Goal: Find specific page/section: Find specific page/section

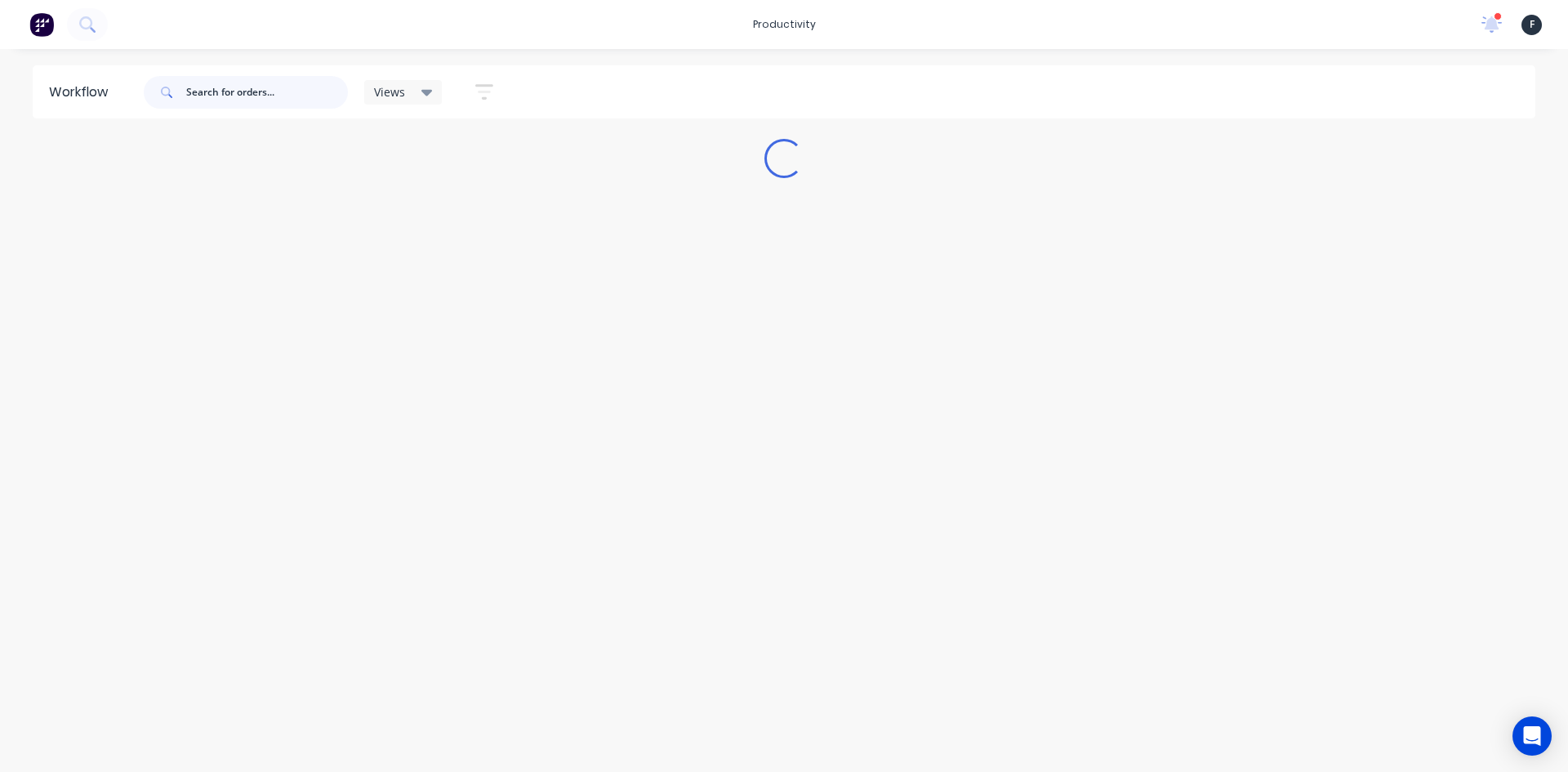
click at [236, 78] on input "text" at bounding box center [267, 92] width 162 height 33
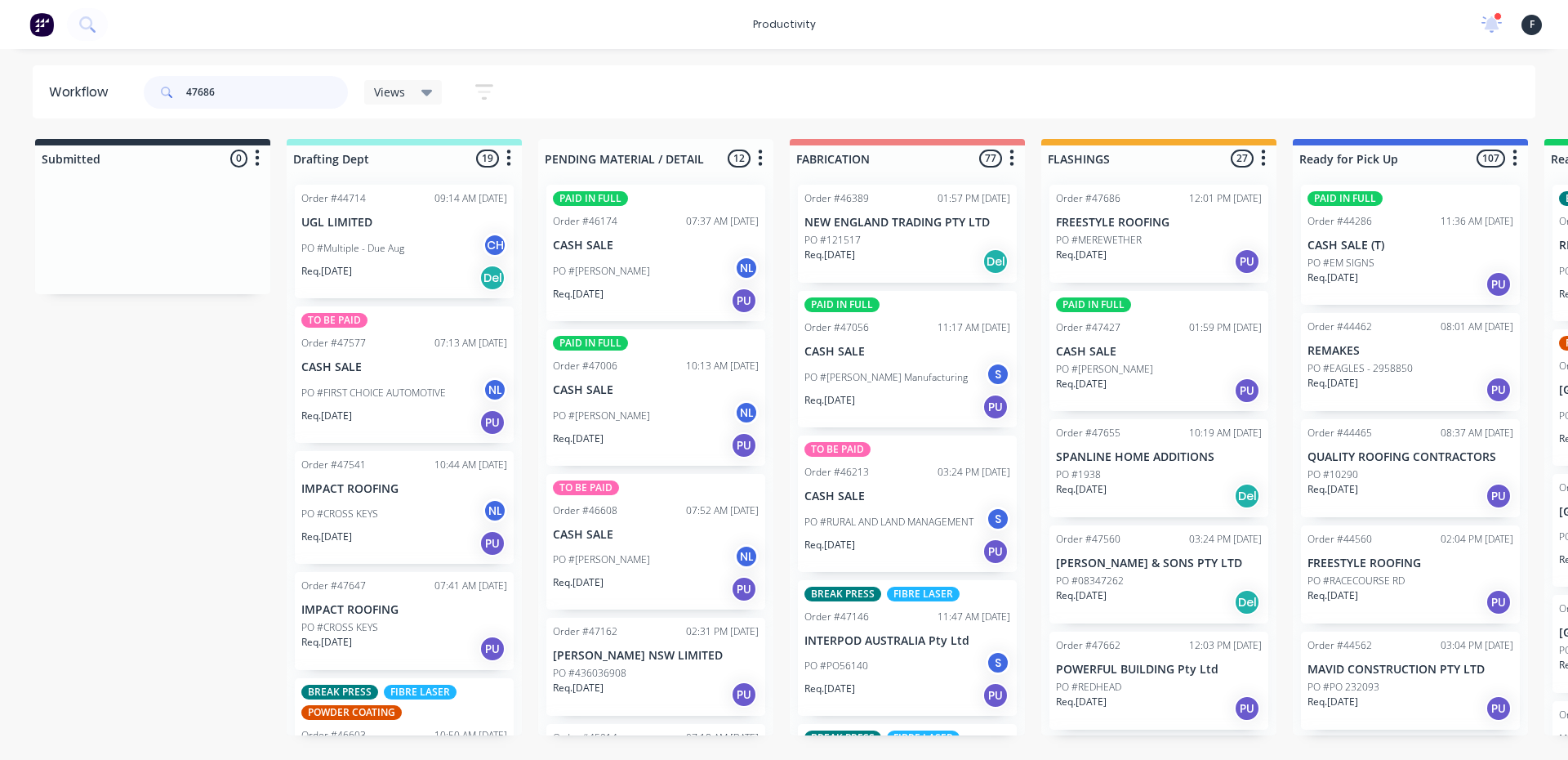
drag, startPoint x: 337, startPoint y: 87, endPoint x: 0, endPoint y: 148, distance: 342.5
click at [0, 148] on div "Workflow 47686 Views Save new view None (Default) edit Nilesh edit Production e…" at bounding box center [784, 396] width 1568 height 662
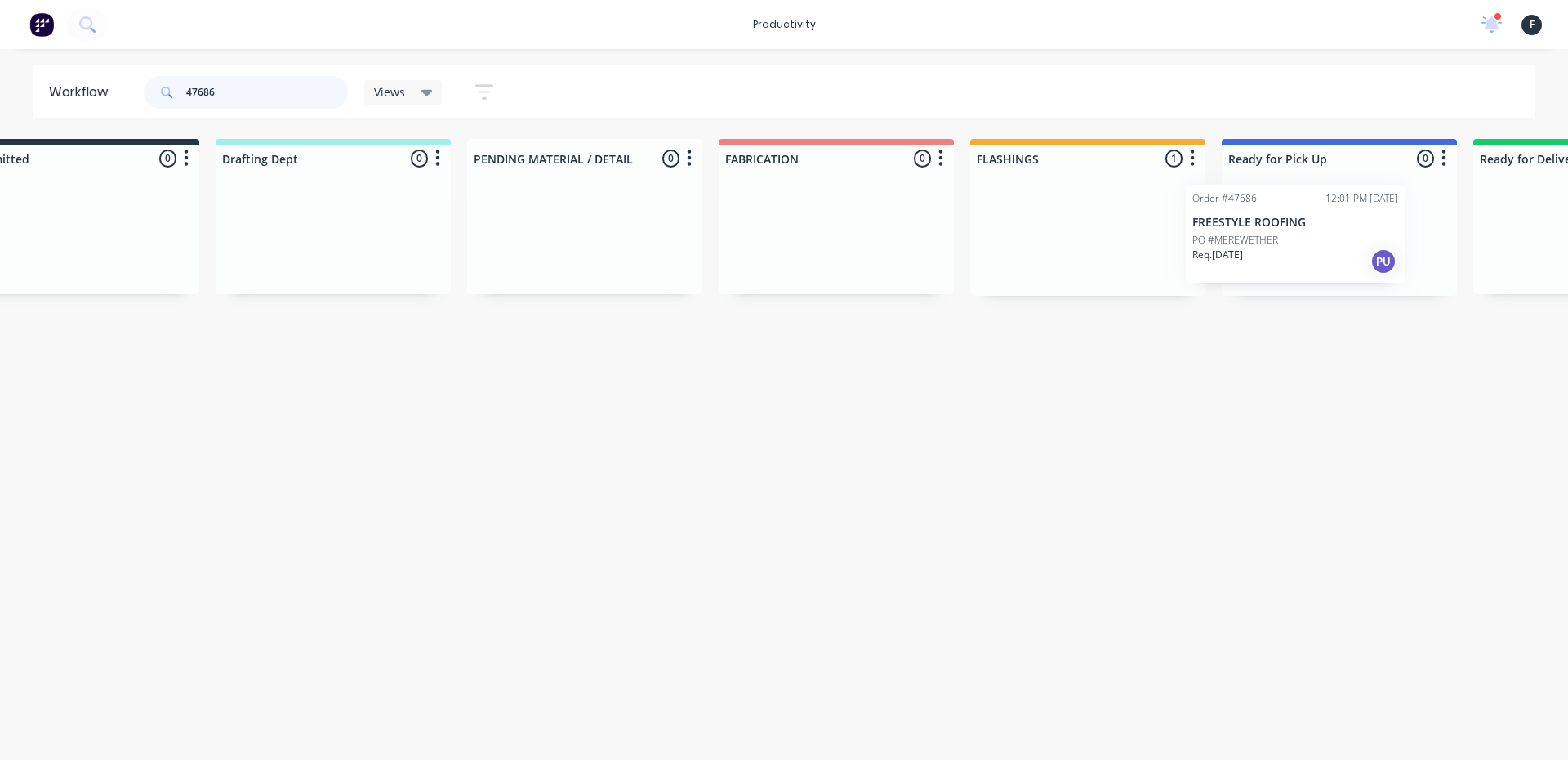
drag, startPoint x: 1157, startPoint y: 234, endPoint x: 1309, endPoint y: 234, distance: 152.0
click at [1309, 234] on div "Submitted 0 Sort By Created date Required date Order number Customer name Most …" at bounding box center [1279, 217] width 2724 height 157
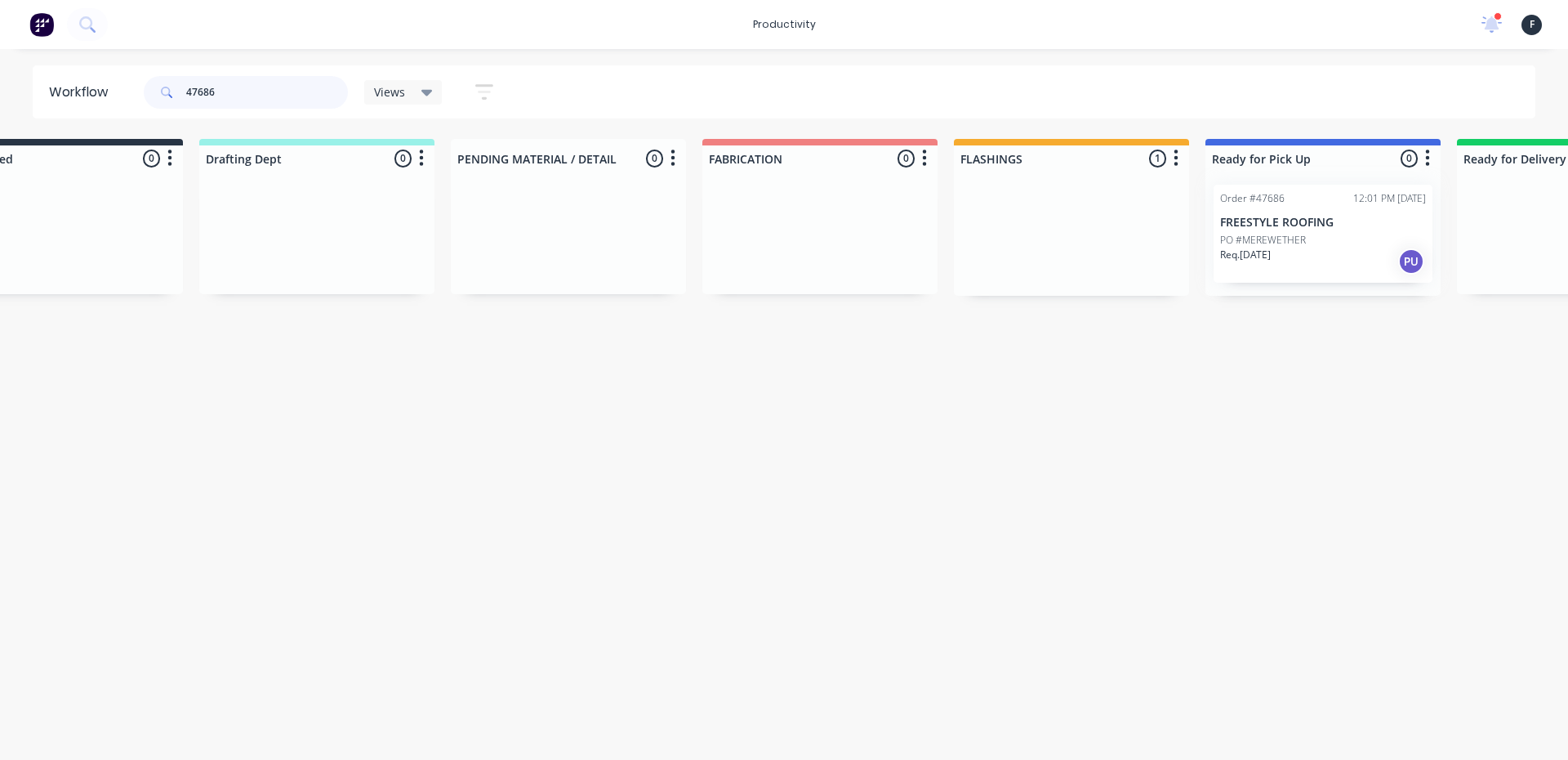
type input "47686"
click at [1309, 234] on div at bounding box center [1323, 233] width 235 height 125
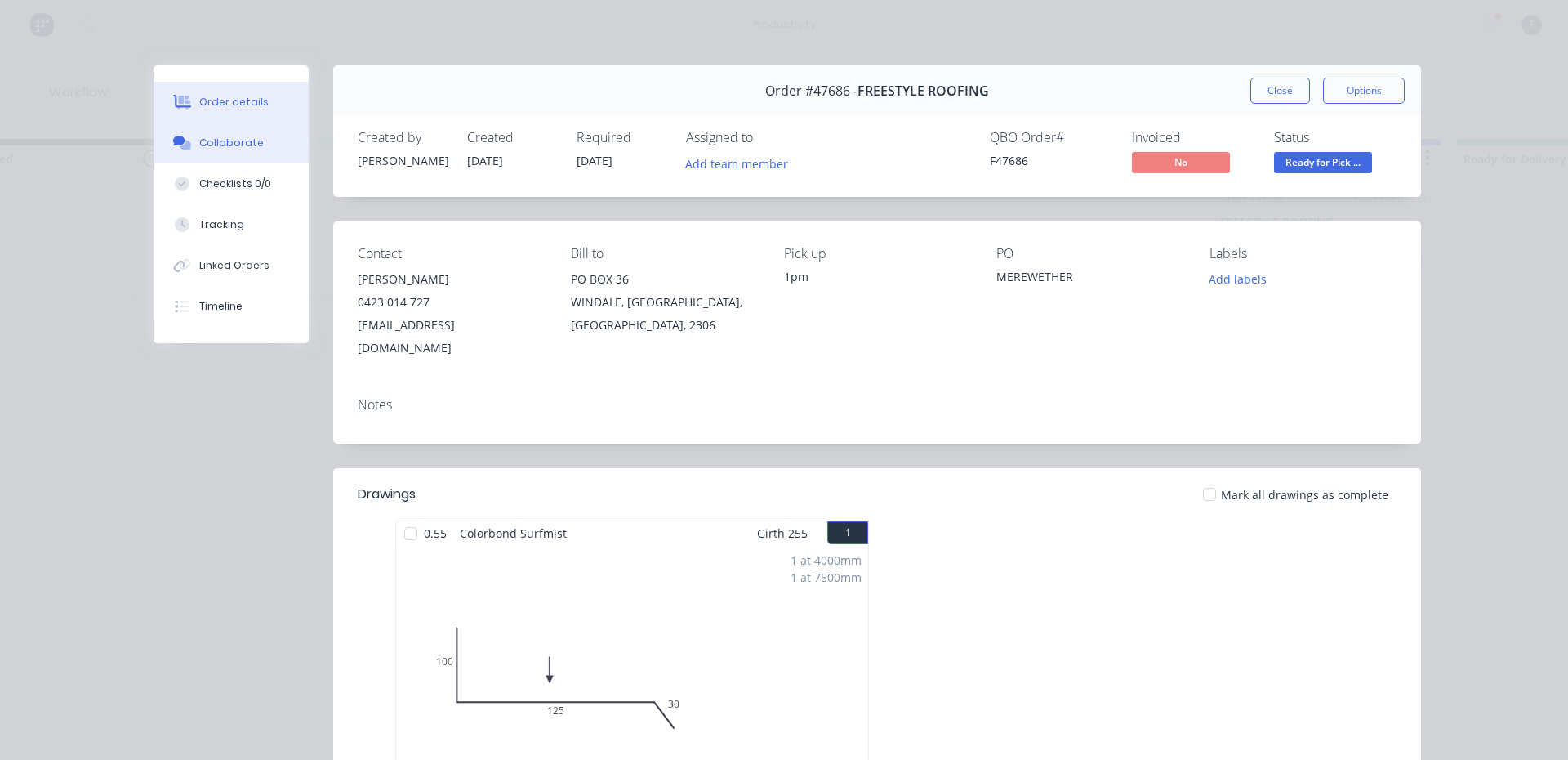
click at [200, 137] on div "Collaborate" at bounding box center [231, 142] width 64 height 15
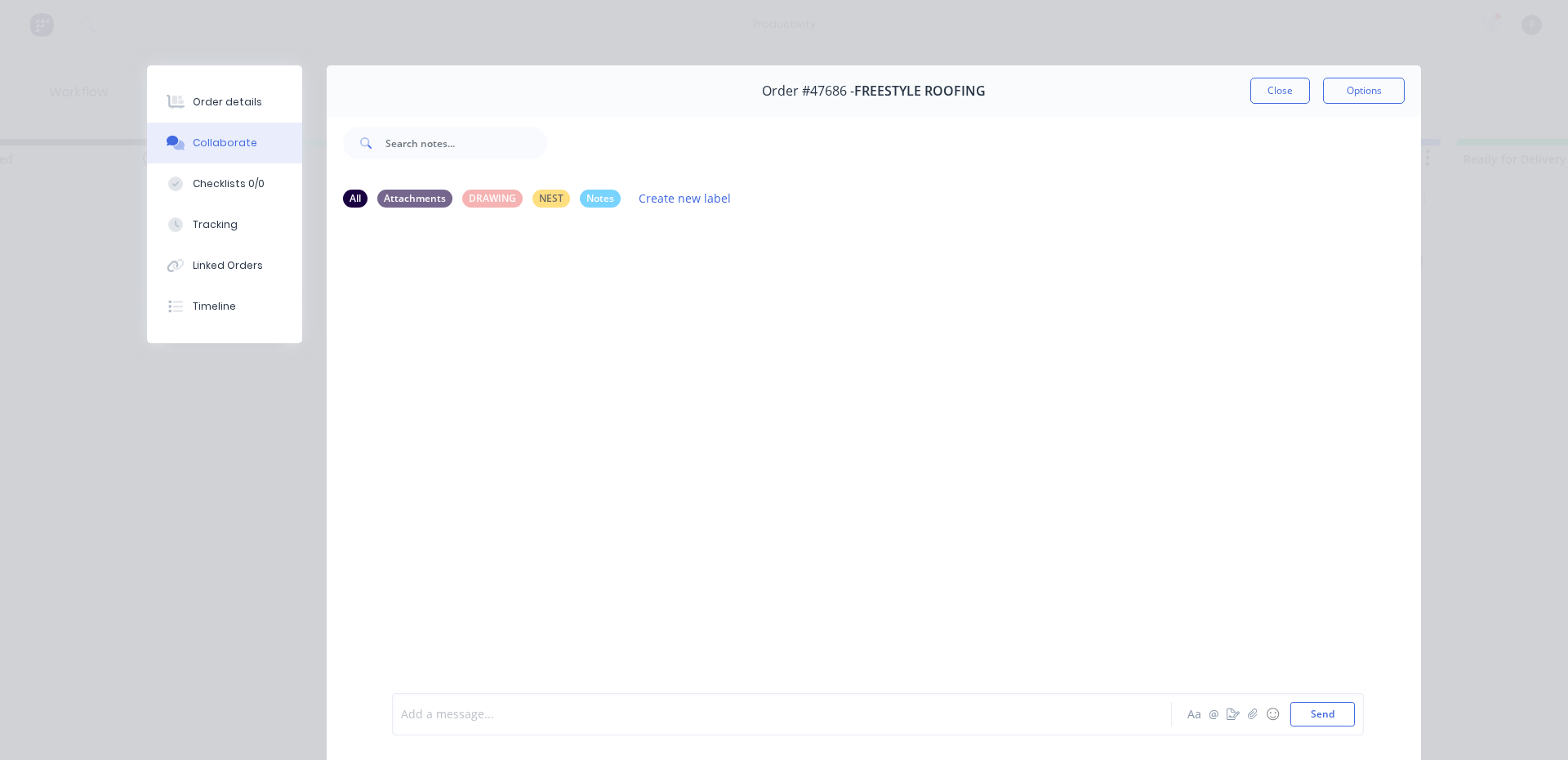
click at [402, 706] on div at bounding box center [759, 714] width 715 height 17
click at [1290, 95] on button "Close" at bounding box center [1281, 91] width 60 height 27
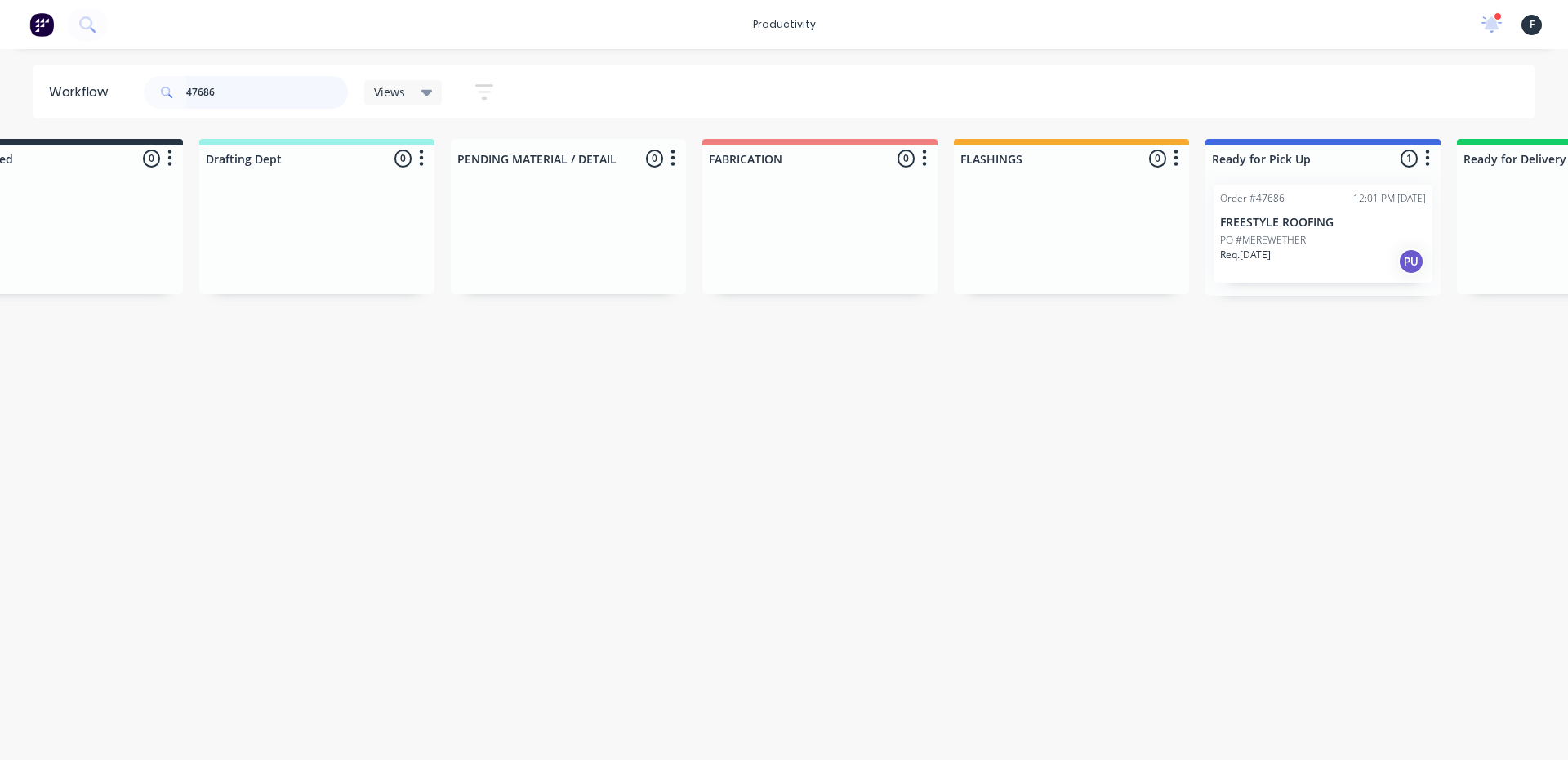
click at [278, 82] on input "47686" at bounding box center [267, 92] width 162 height 33
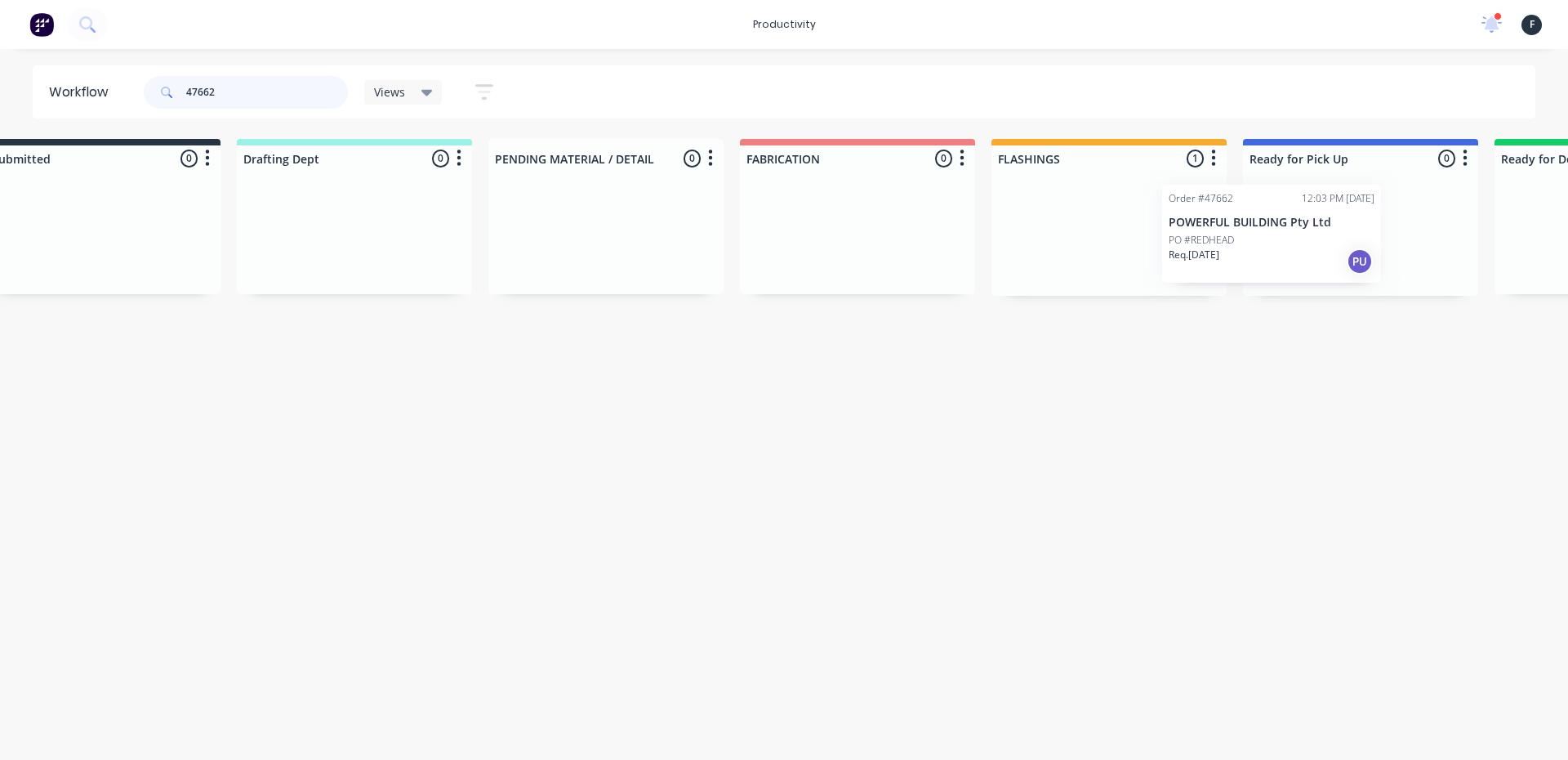
drag, startPoint x: 1110, startPoint y: 249, endPoint x: 1240, endPoint y: 249, distance: 130.0
click at [1240, 249] on div "Submitted 0 Sort By Created date Required date Order number Customer name Most …" at bounding box center [1300, 217] width 2724 height 157
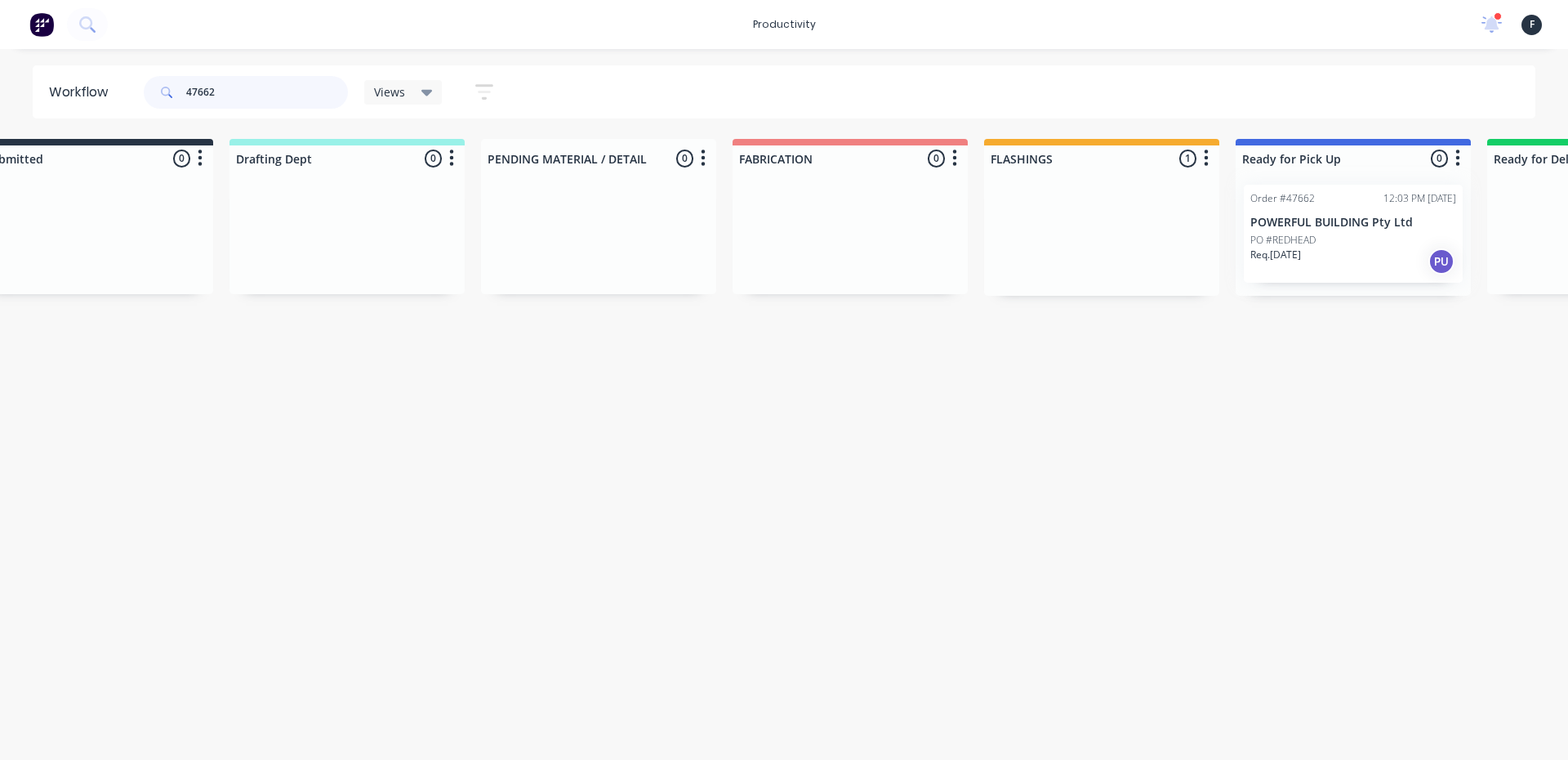
type input "47662"
click at [1303, 247] on div at bounding box center [1353, 233] width 235 height 125
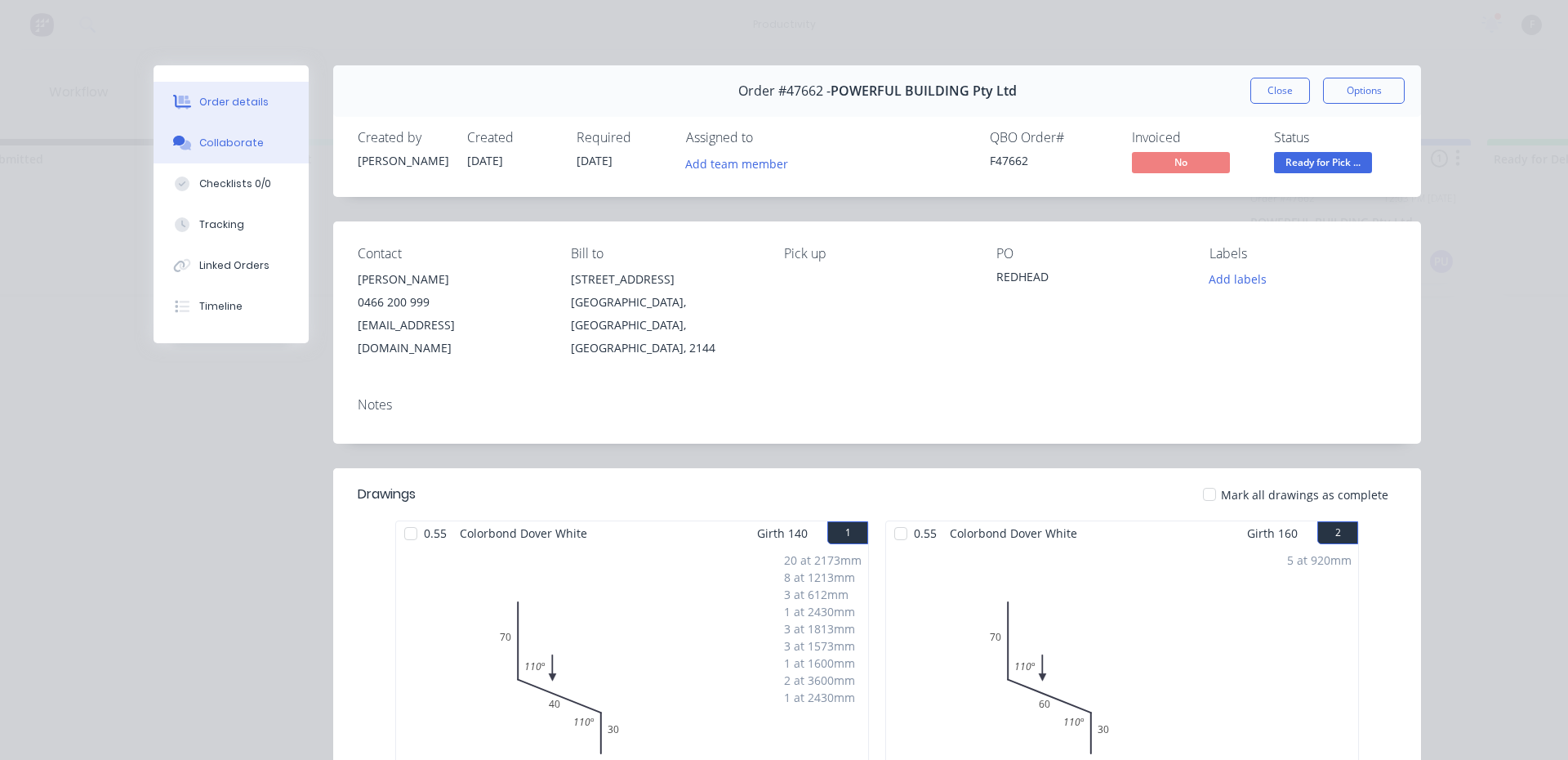
click at [279, 146] on button "Collaborate" at bounding box center [231, 143] width 155 height 41
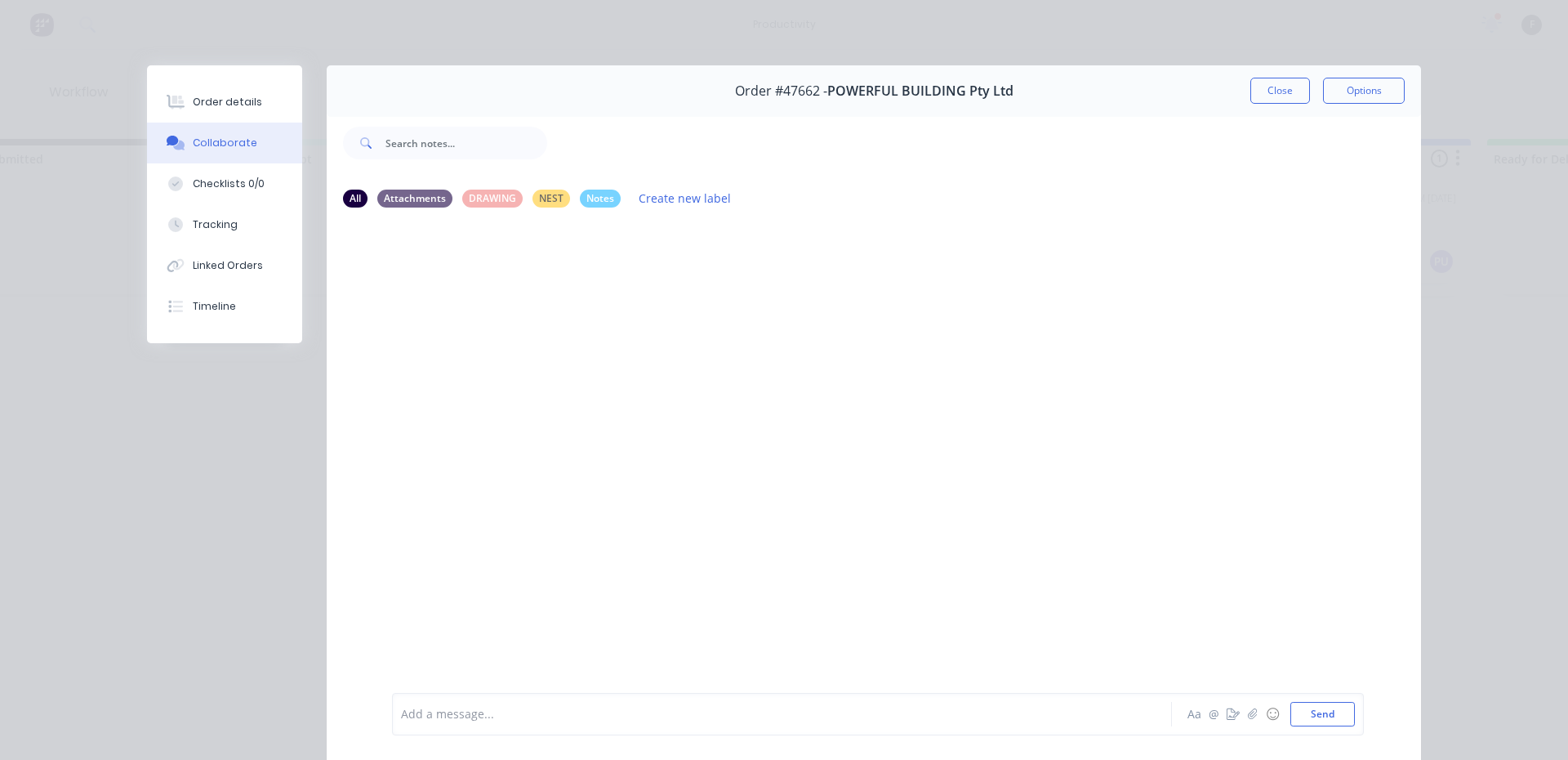
click at [518, 714] on div at bounding box center [759, 714] width 715 height 17
click at [1253, 97] on button "Close" at bounding box center [1281, 91] width 60 height 27
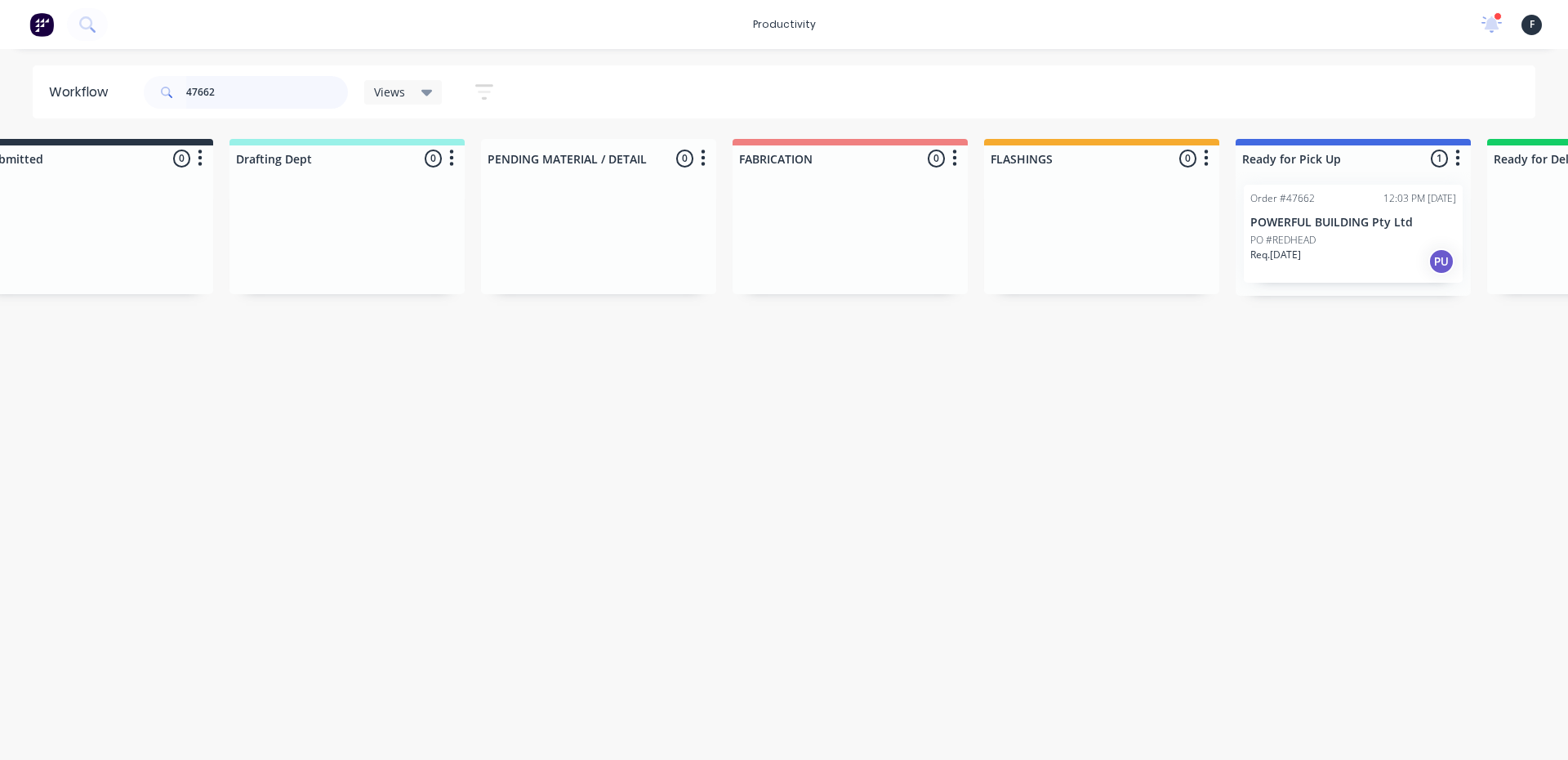
click at [259, 92] on input "47662" at bounding box center [267, 92] width 162 height 33
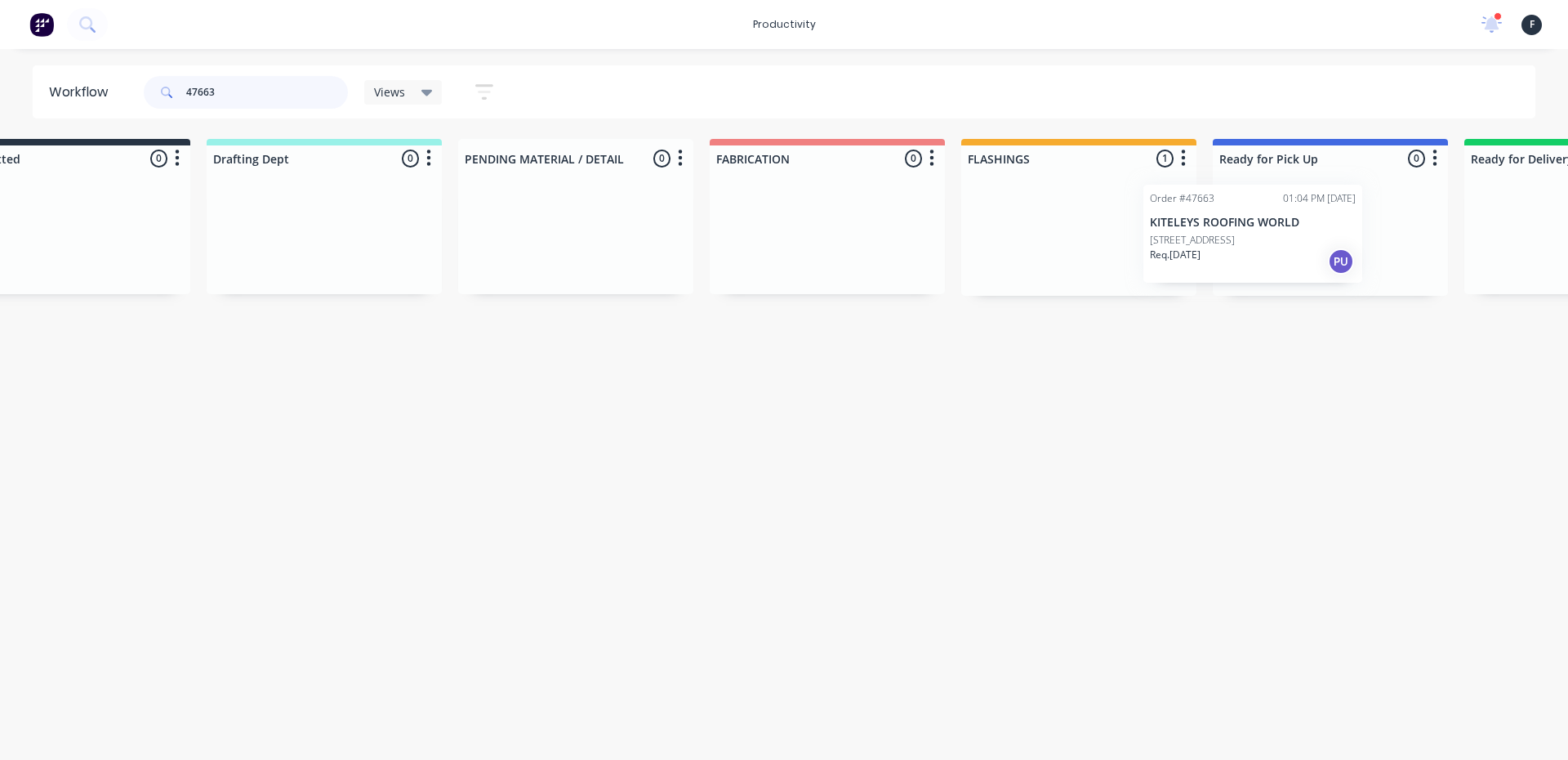
scroll to position [0, 92]
drag, startPoint x: 1083, startPoint y: 240, endPoint x: 1186, endPoint y: 239, distance: 103.0
click at [1186, 239] on div "Submitted 0 Sort By Created date Required date Order number Customer name Most …" at bounding box center [1259, 217] width 2724 height 157
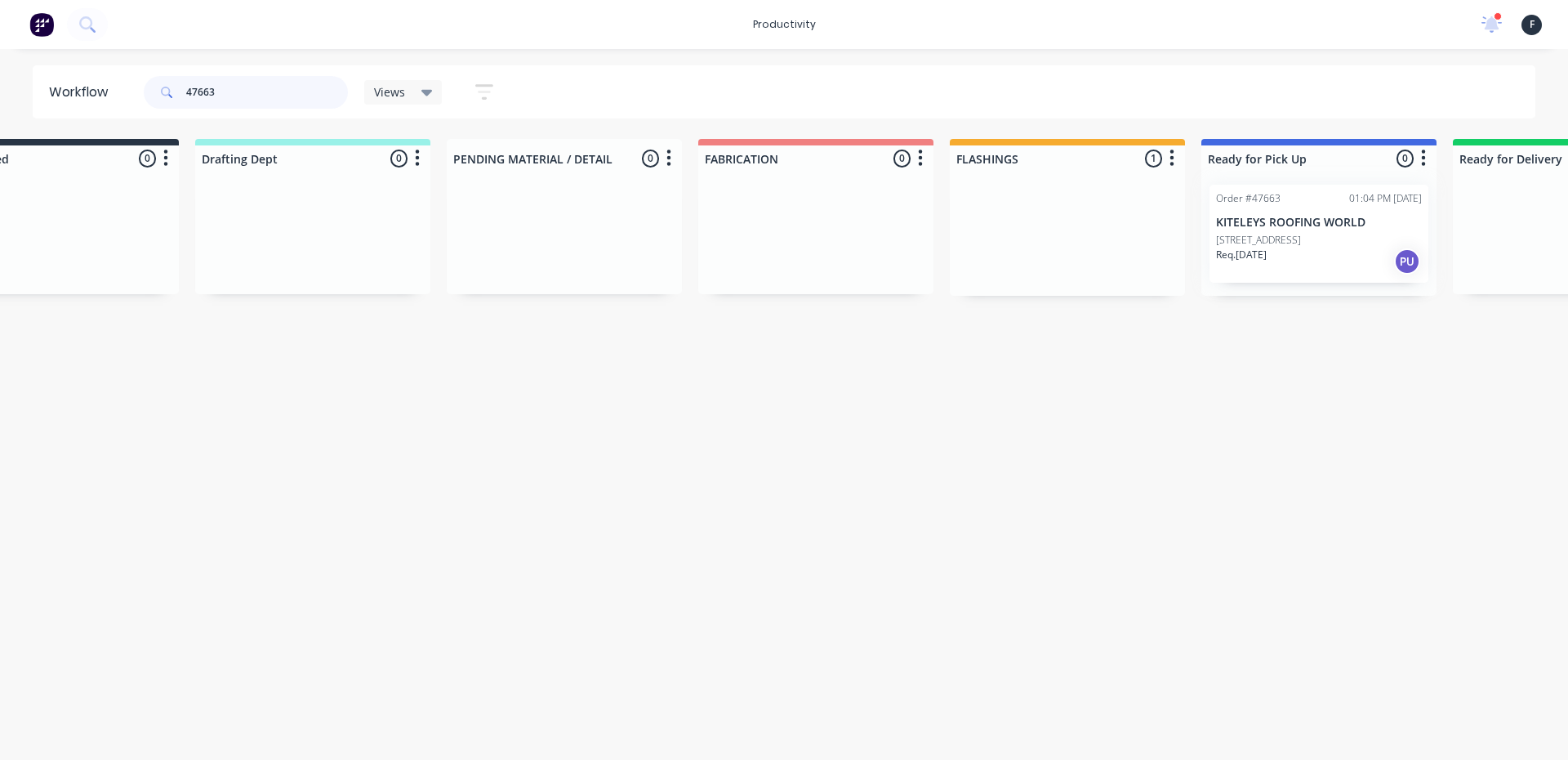
type input "47663"
click at [1259, 252] on div at bounding box center [1319, 233] width 235 height 125
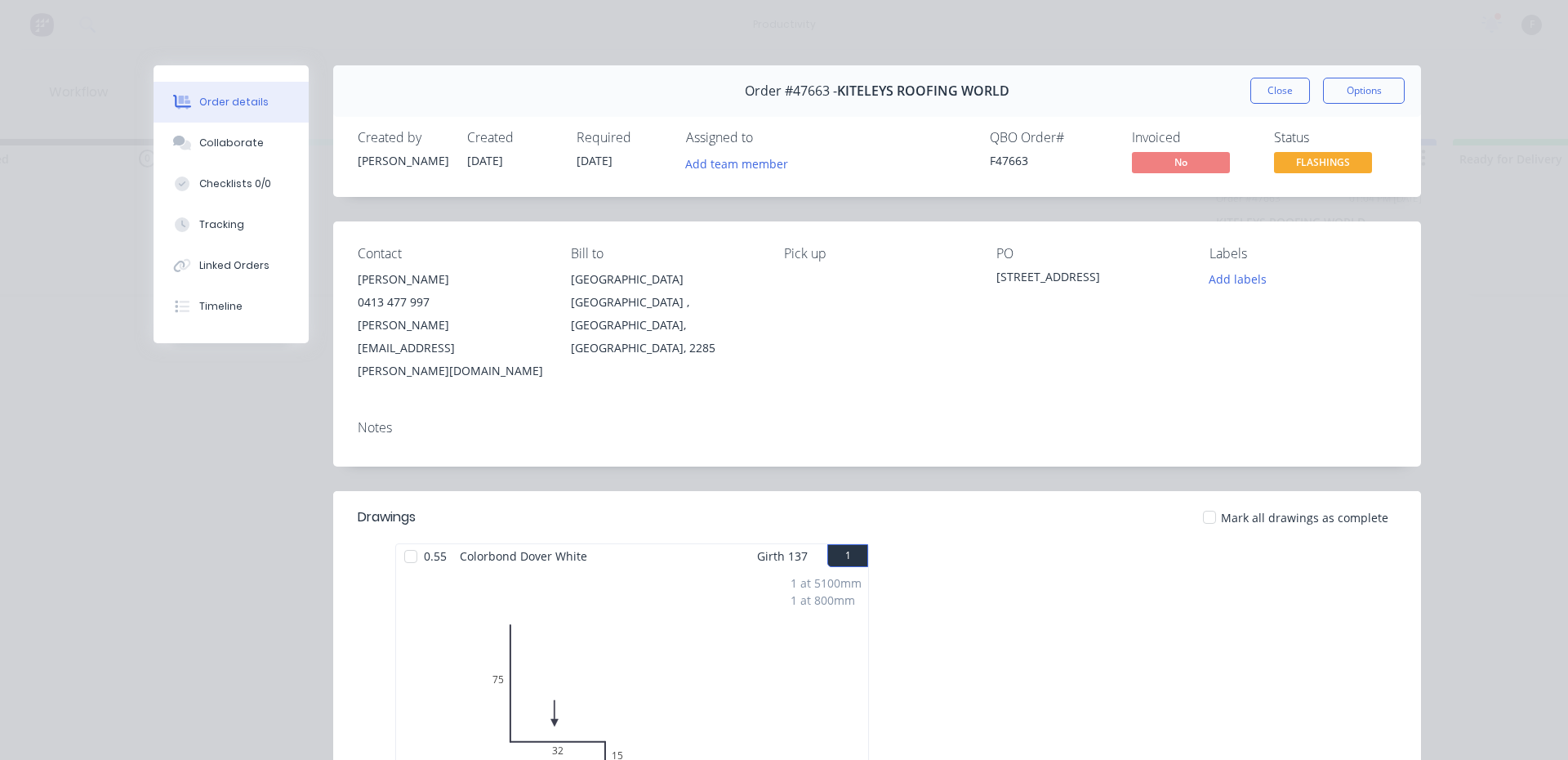
click at [139, 134] on div "Order details Collaborate Checklists 0/0 Tracking Linked Orders Timeline Order …" at bounding box center [784, 577] width 1307 height 1024
drag, startPoint x: 179, startPoint y: 148, endPoint x: 391, endPoint y: 474, distance: 388.9
click at [179, 148] on icon at bounding box center [185, 145] width 11 height 10
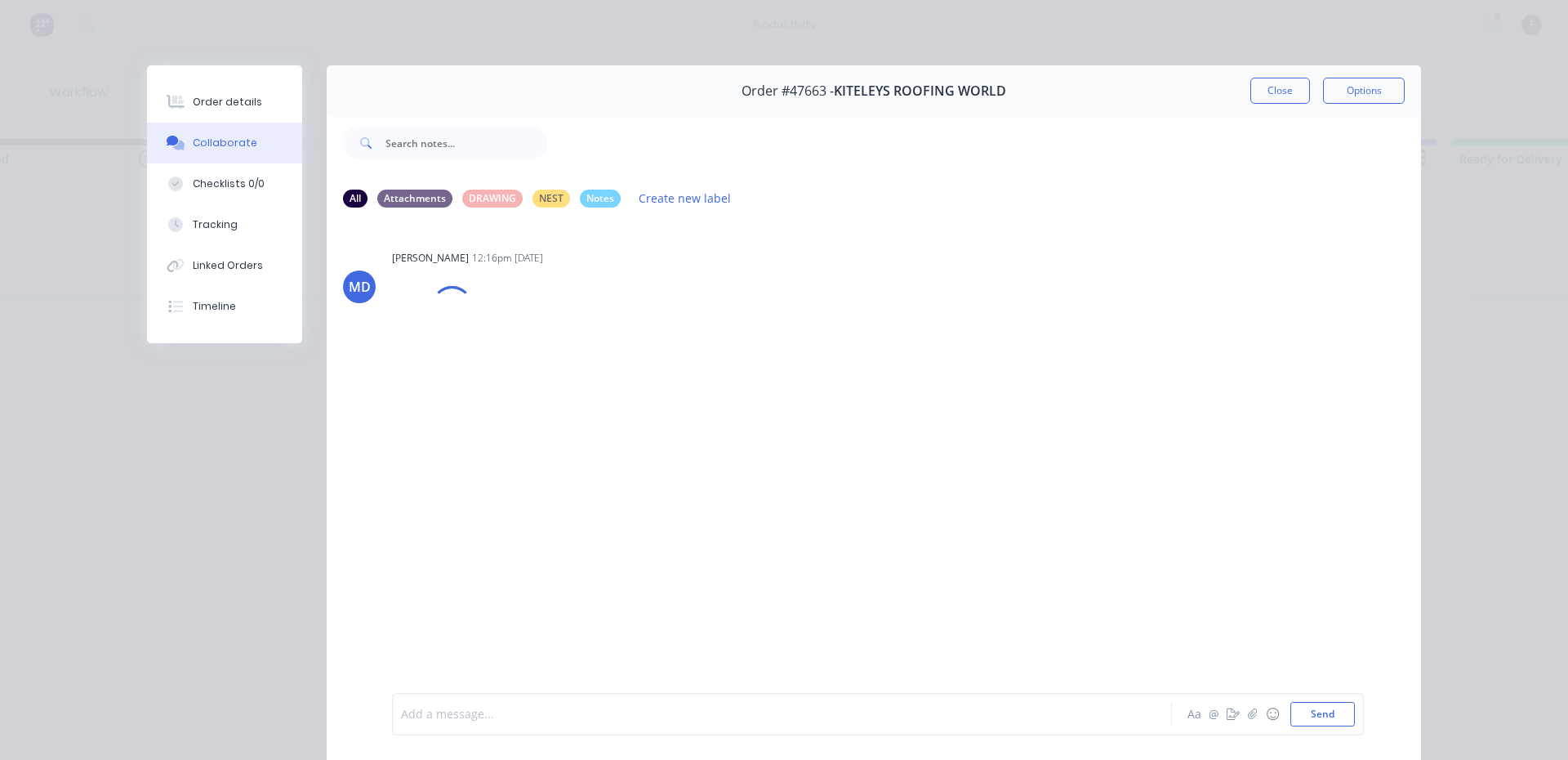
click at [494, 711] on div at bounding box center [759, 714] width 715 height 17
click at [1282, 79] on button "Close" at bounding box center [1281, 91] width 60 height 27
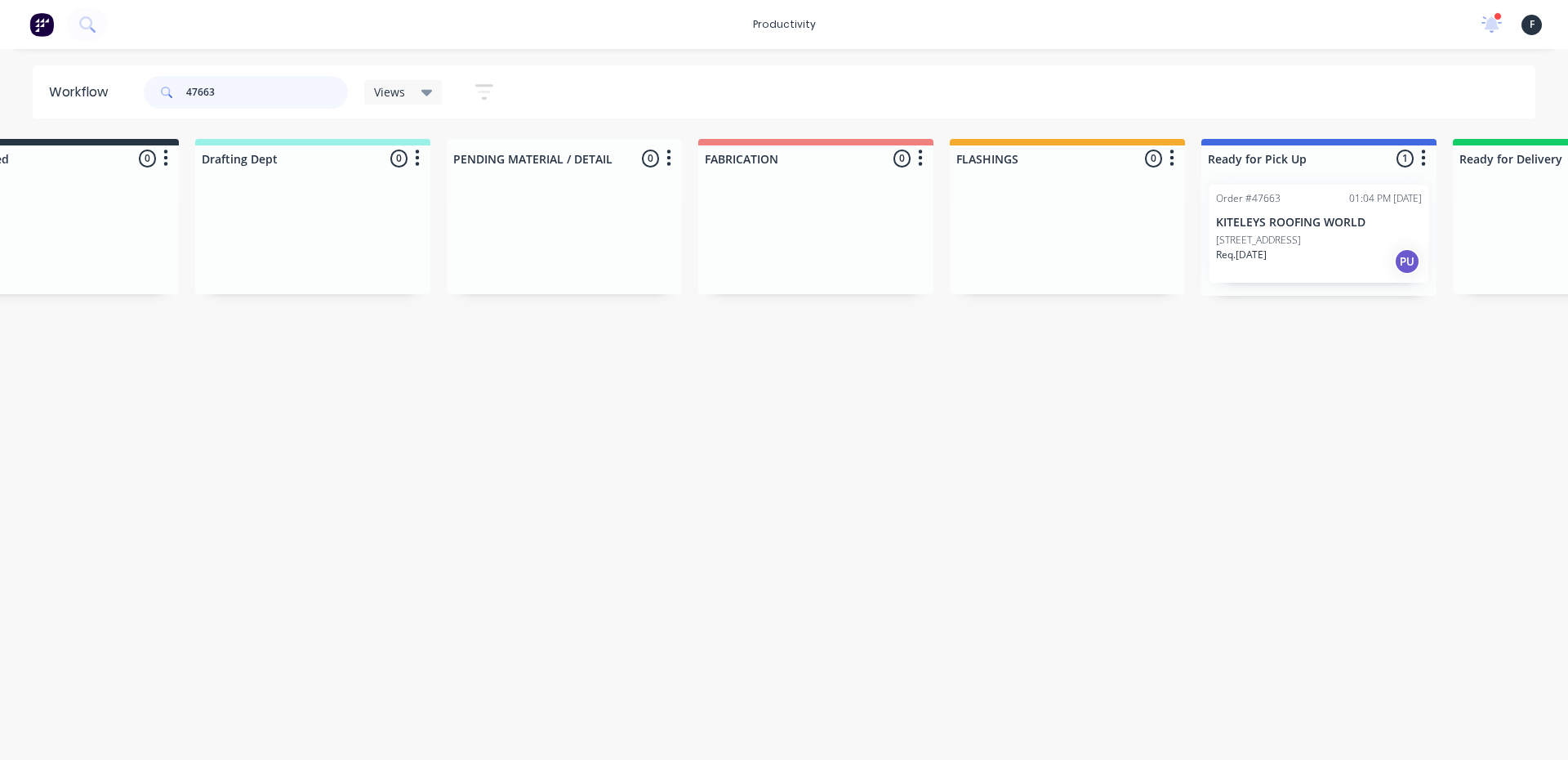
click at [228, 95] on input "47663" at bounding box center [267, 92] width 162 height 33
type input "47560"
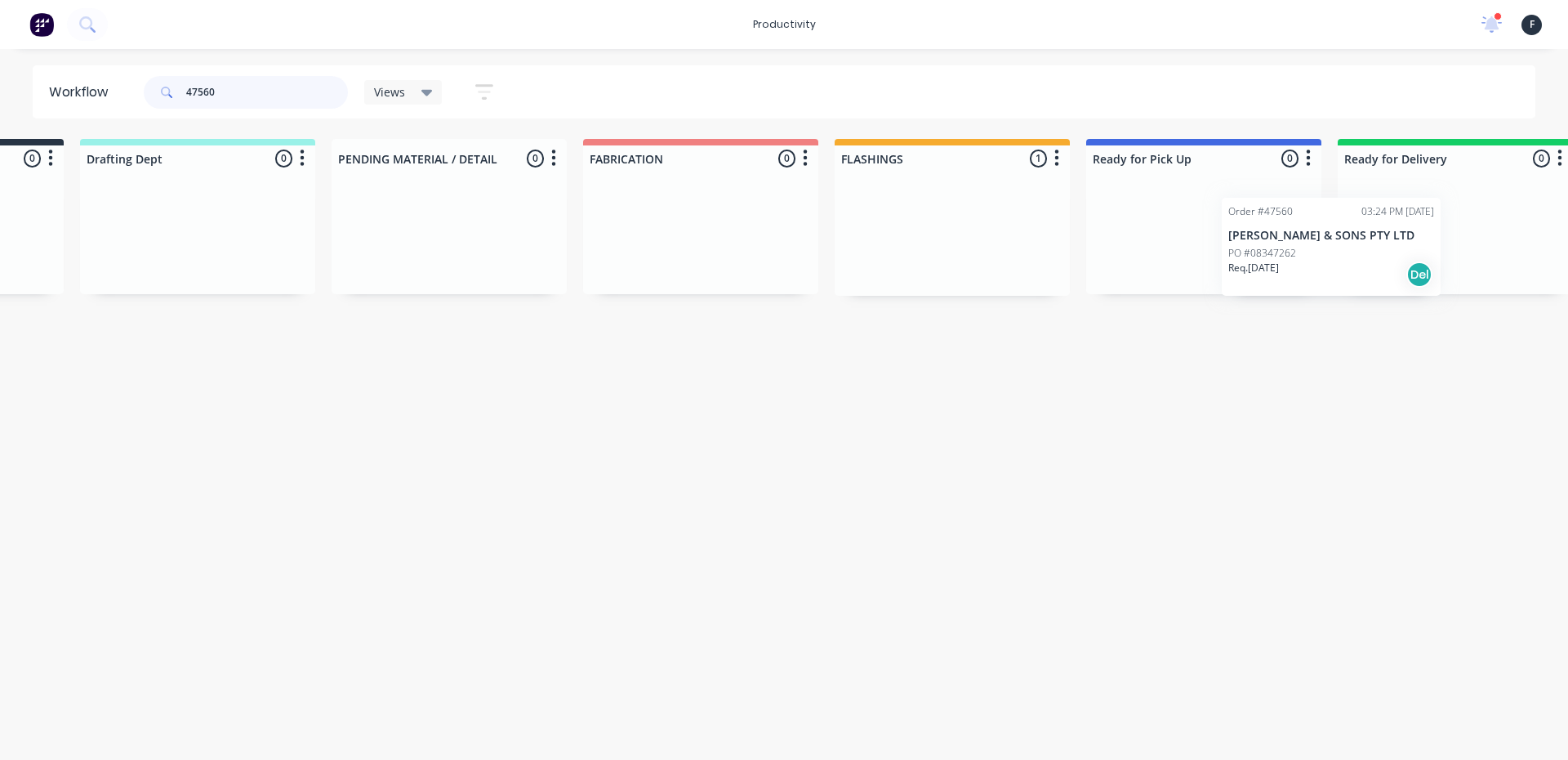
scroll to position [0, 230]
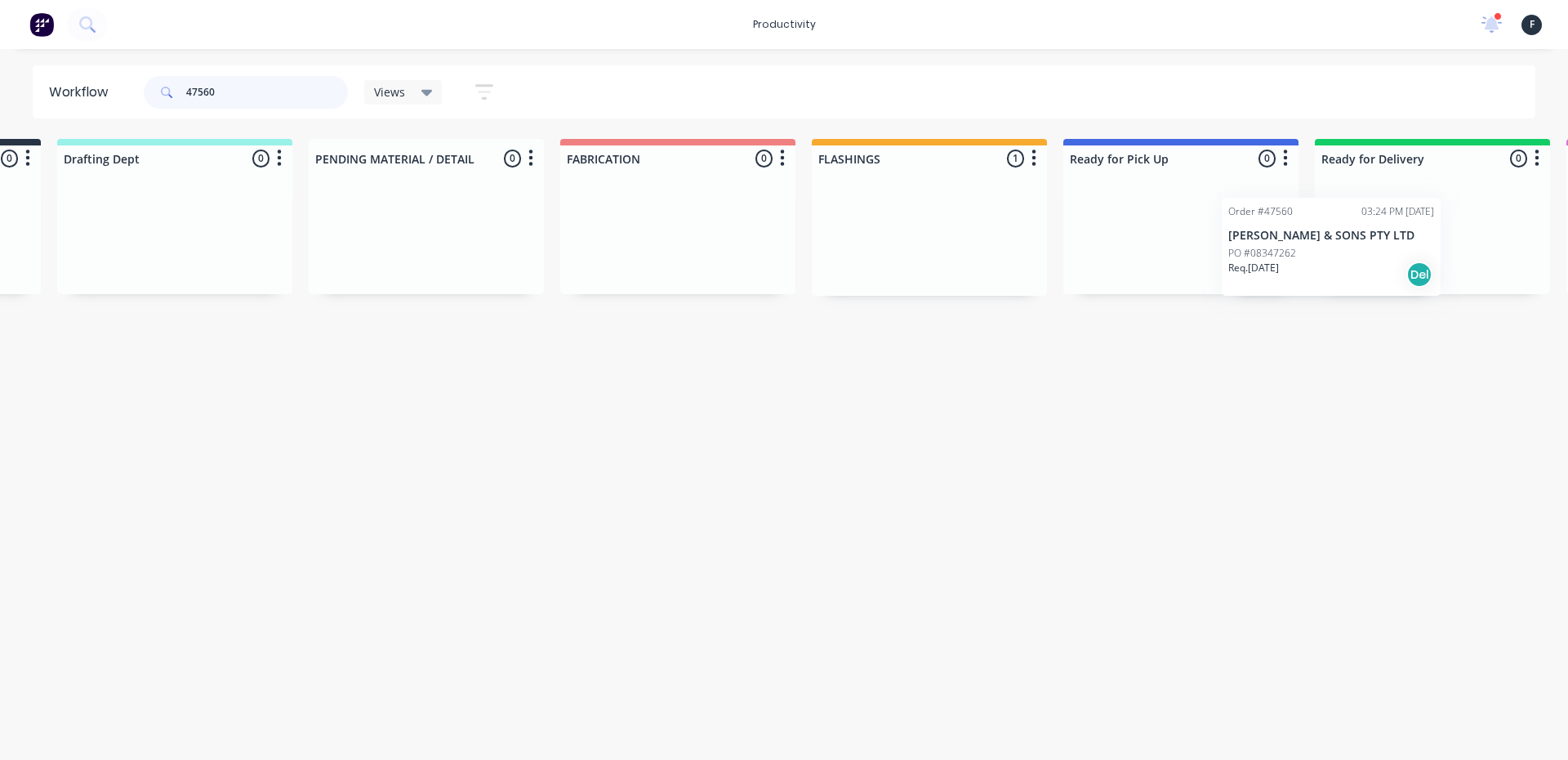
drag, startPoint x: 1098, startPoint y: 251, endPoint x: 1274, endPoint y: 264, distance: 176.5
click at [1274, 264] on div "Submitted 0 Sort By Created date Required date Order number Customer name Most …" at bounding box center [1120, 217] width 2724 height 157
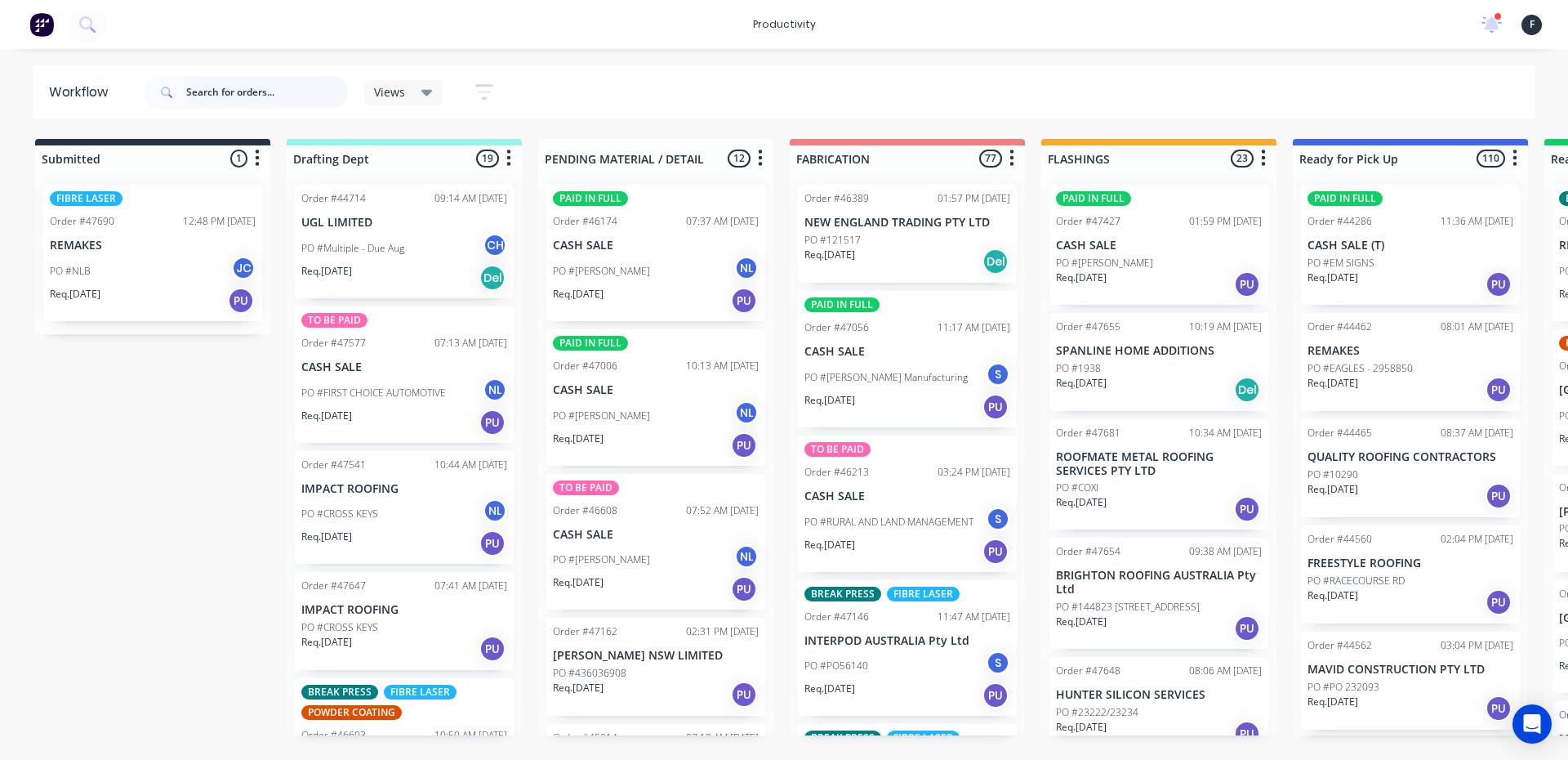
drag, startPoint x: 198, startPoint y: 84, endPoint x: 224, endPoint y: 81, distance: 26.2
click at [211, 81] on input "text" at bounding box center [267, 92] width 162 height 33
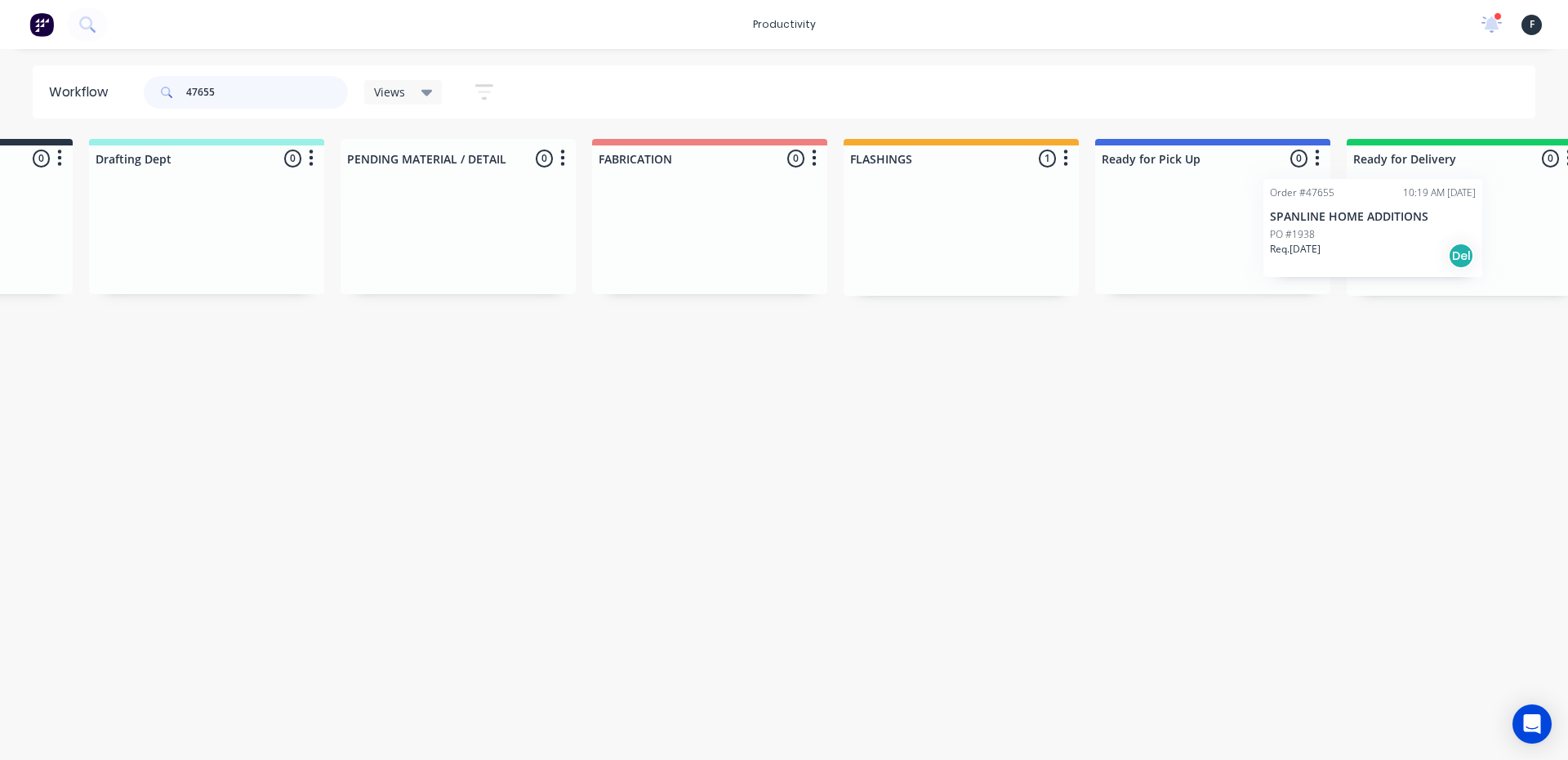
scroll to position [0, 246]
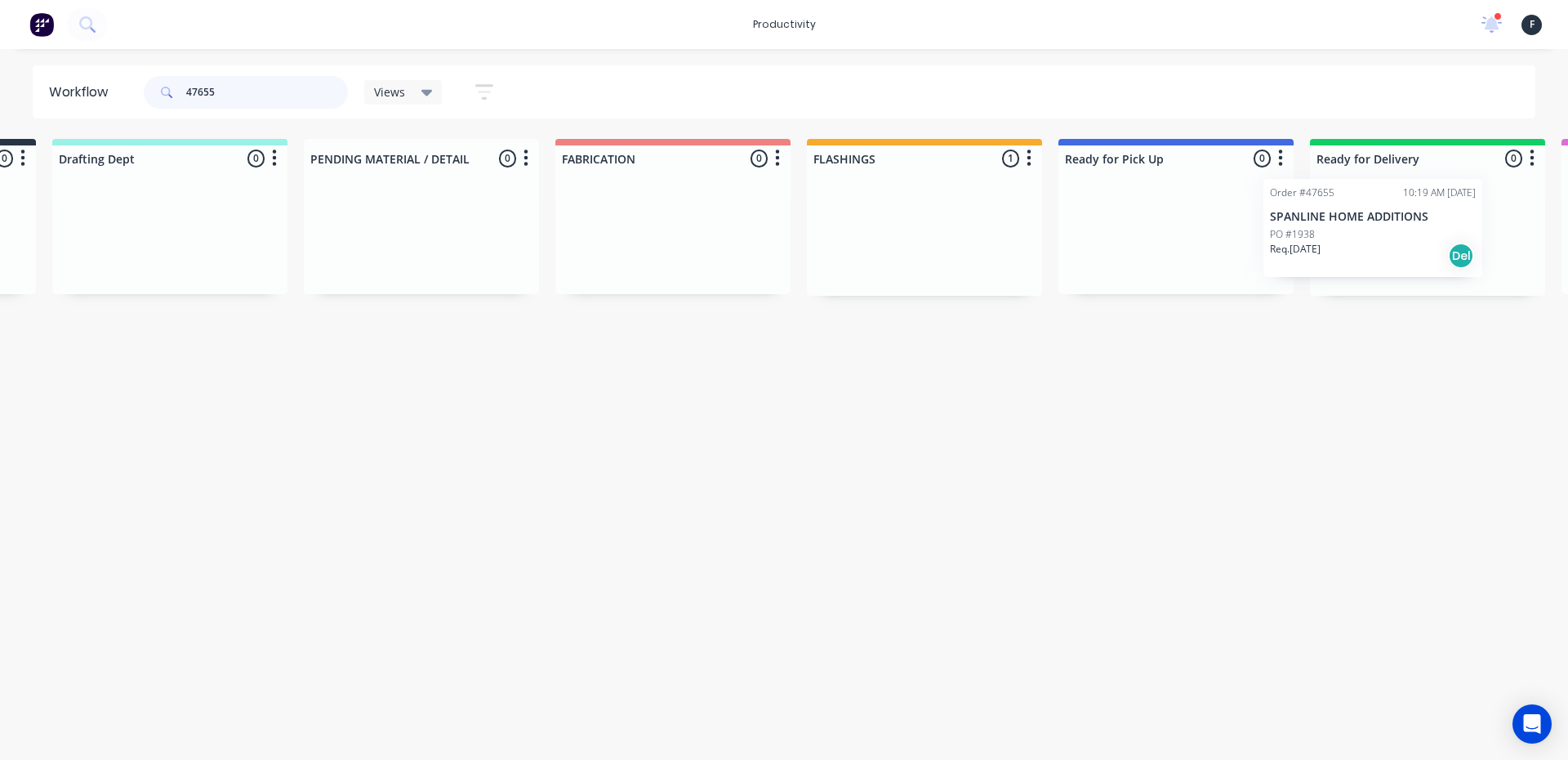
drag, startPoint x: 1178, startPoint y: 255, endPoint x: 1413, endPoint y: 249, distance: 235.1
click at [1413, 249] on div "Submitted 0 Sort By Created date Required date Order number Customer name Most …" at bounding box center [1115, 217] width 2724 height 157
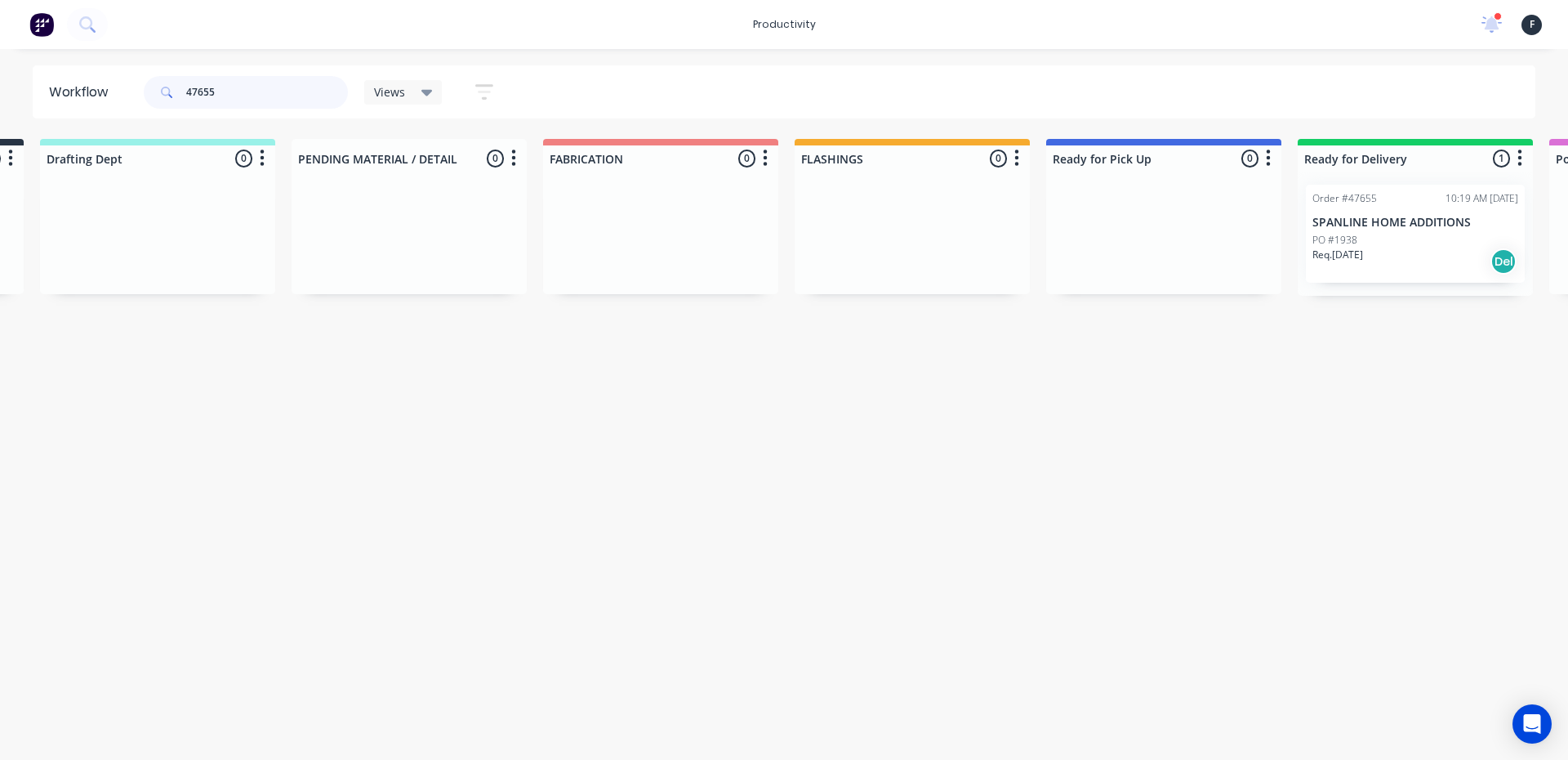
click at [266, 79] on input "47655" at bounding box center [267, 92] width 162 height 33
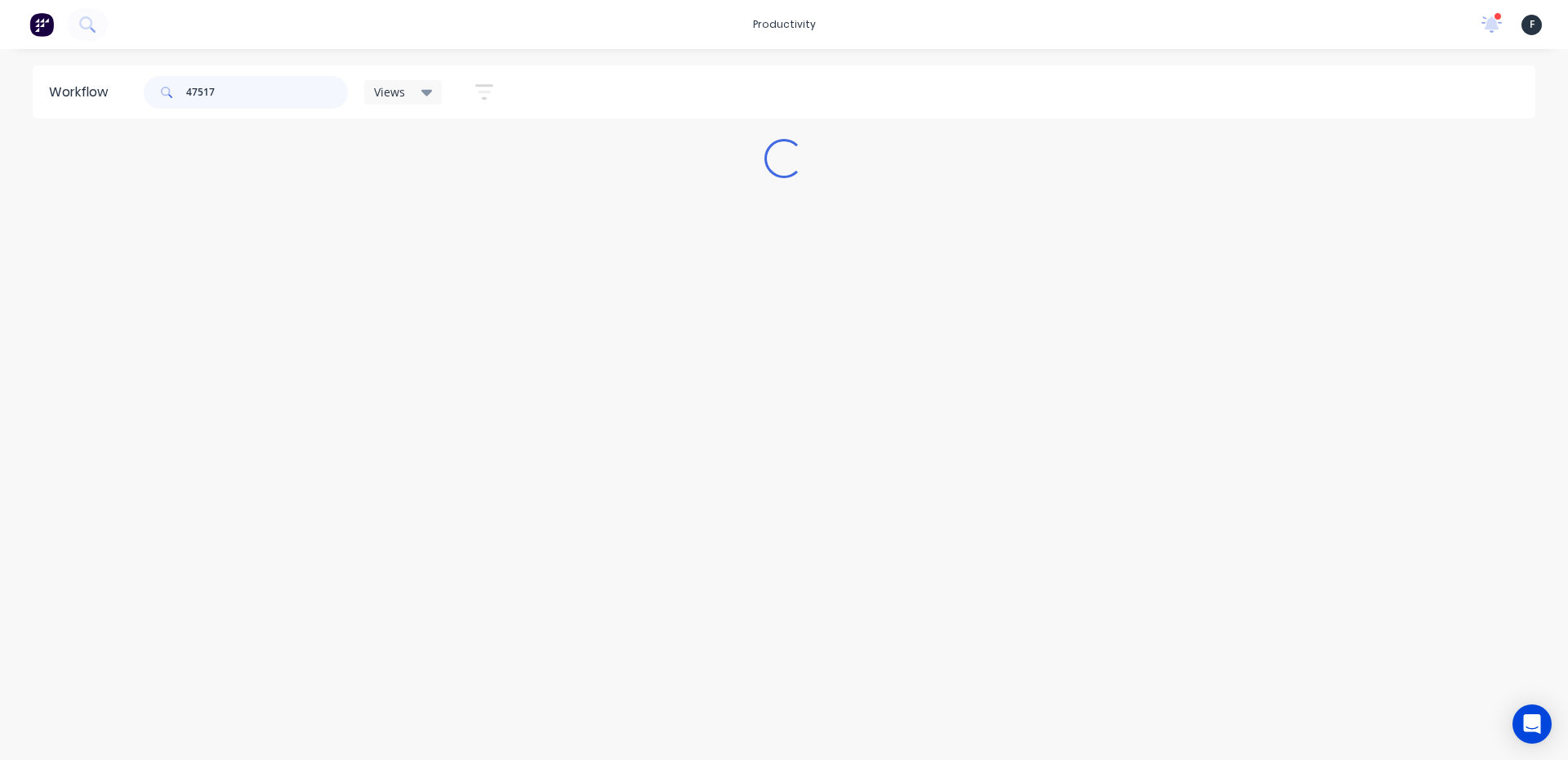
scroll to position [0, 0]
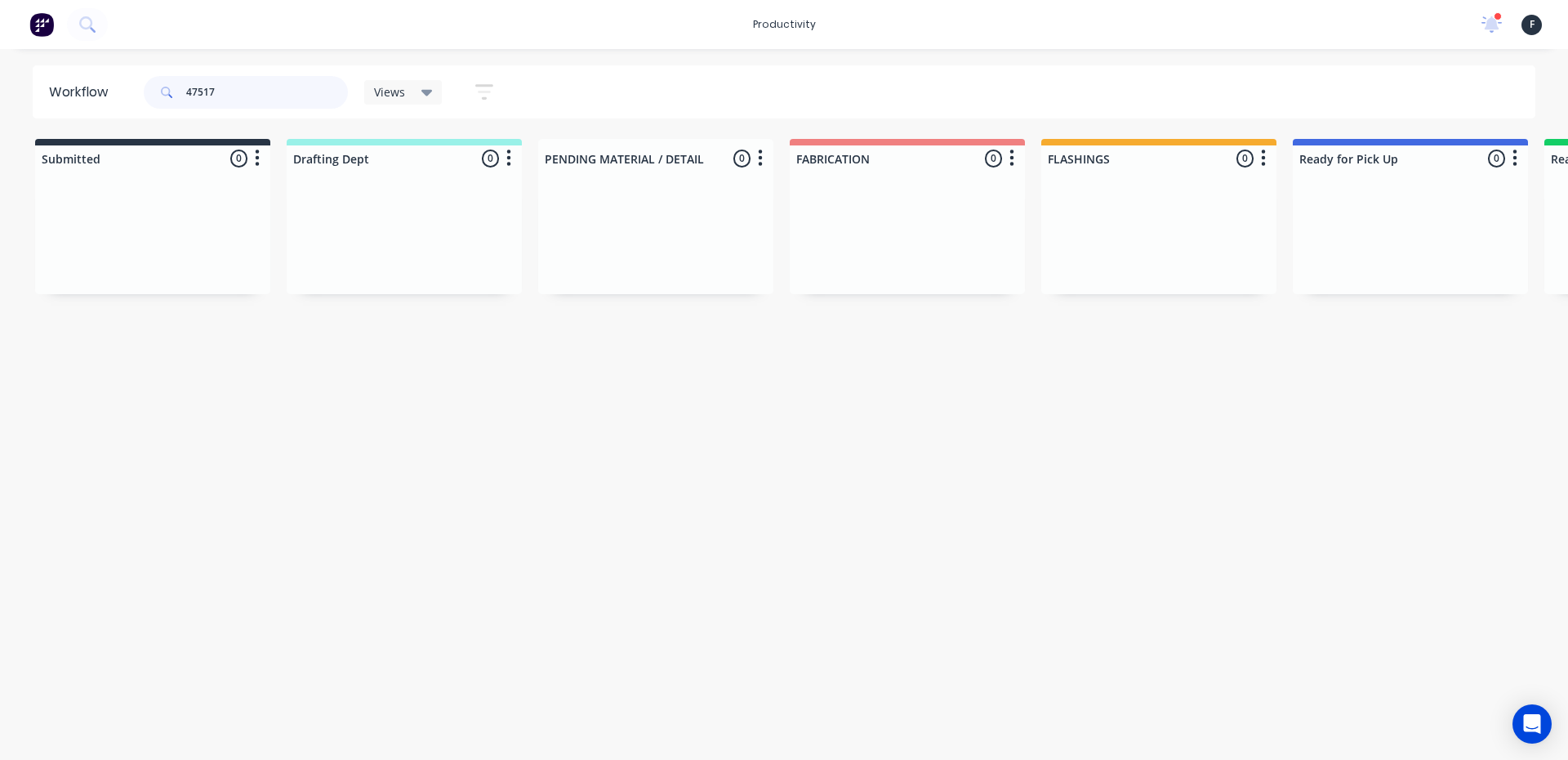
click at [274, 92] on input "47517" at bounding box center [267, 92] width 162 height 33
drag, startPoint x: 251, startPoint y: 86, endPoint x: 198, endPoint y: 86, distance: 53.0
click at [198, 86] on input "46517" at bounding box center [267, 92] width 162 height 33
type input "4"
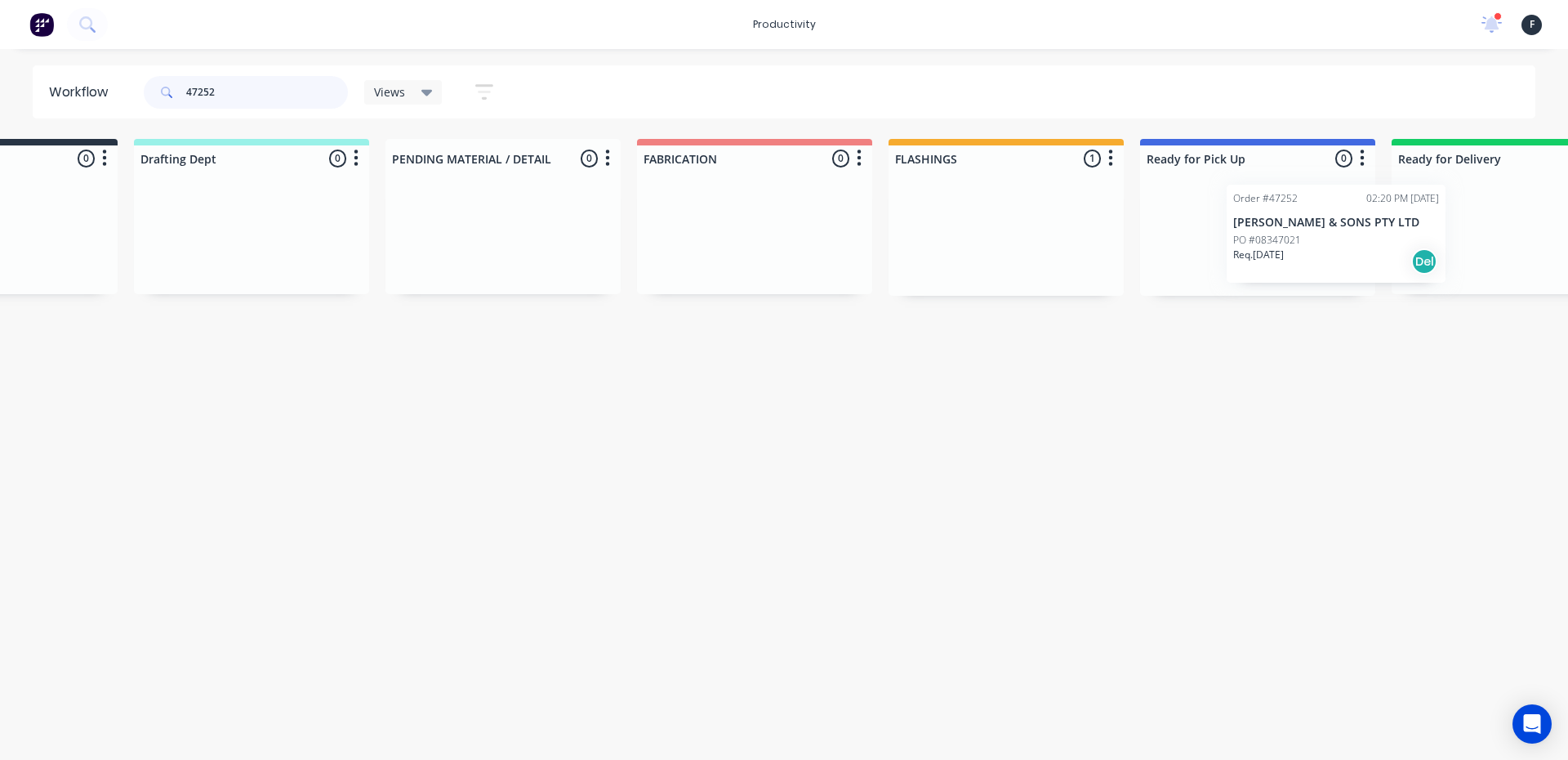
scroll to position [0, 218]
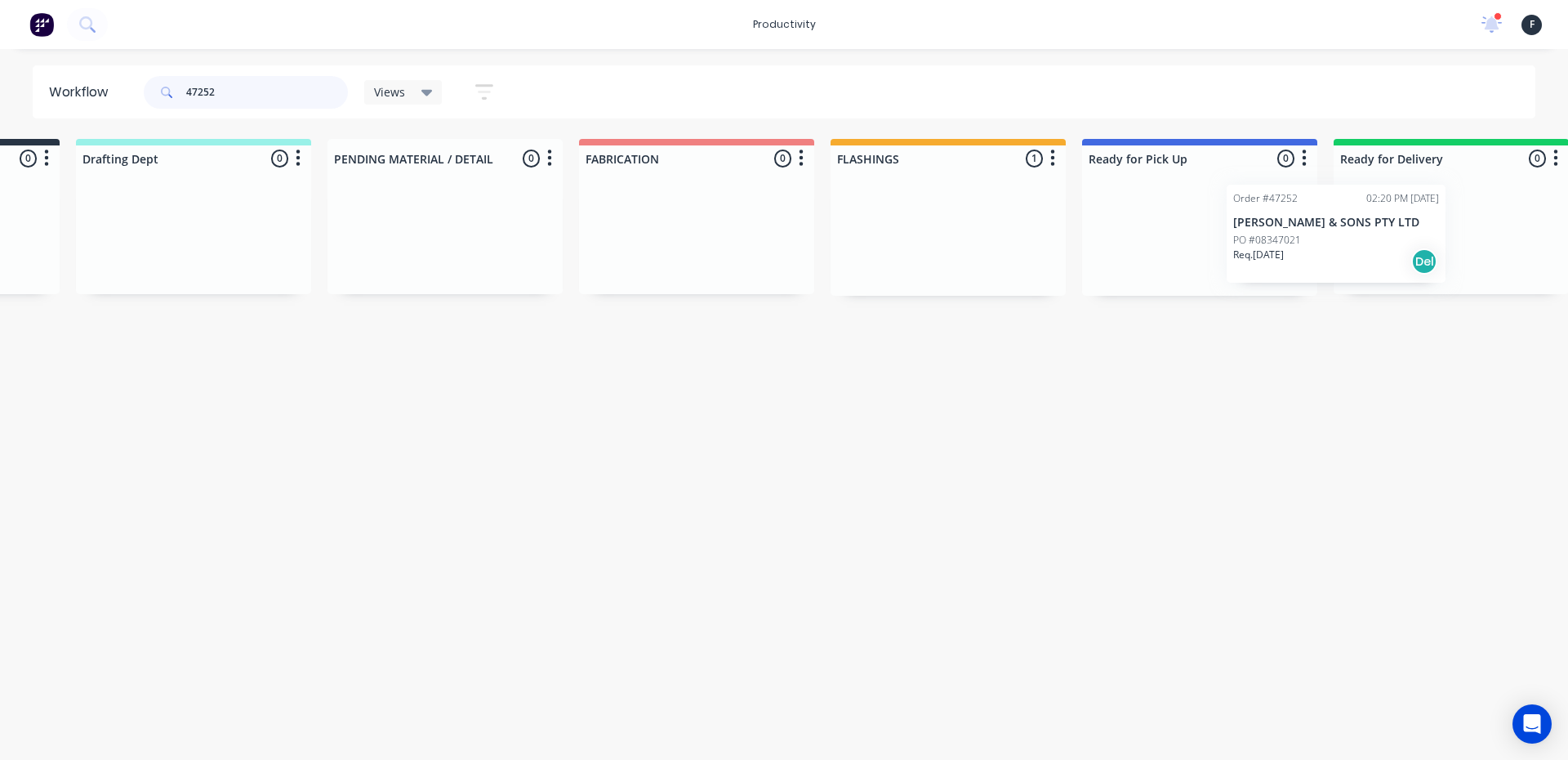
drag, startPoint x: 1114, startPoint y: 252, endPoint x: 1299, endPoint y: 252, distance: 185.0
click at [1299, 252] on div "Submitted 0 Sort By Created date Required date Order number Customer name Most …" at bounding box center [1140, 217] width 2724 height 157
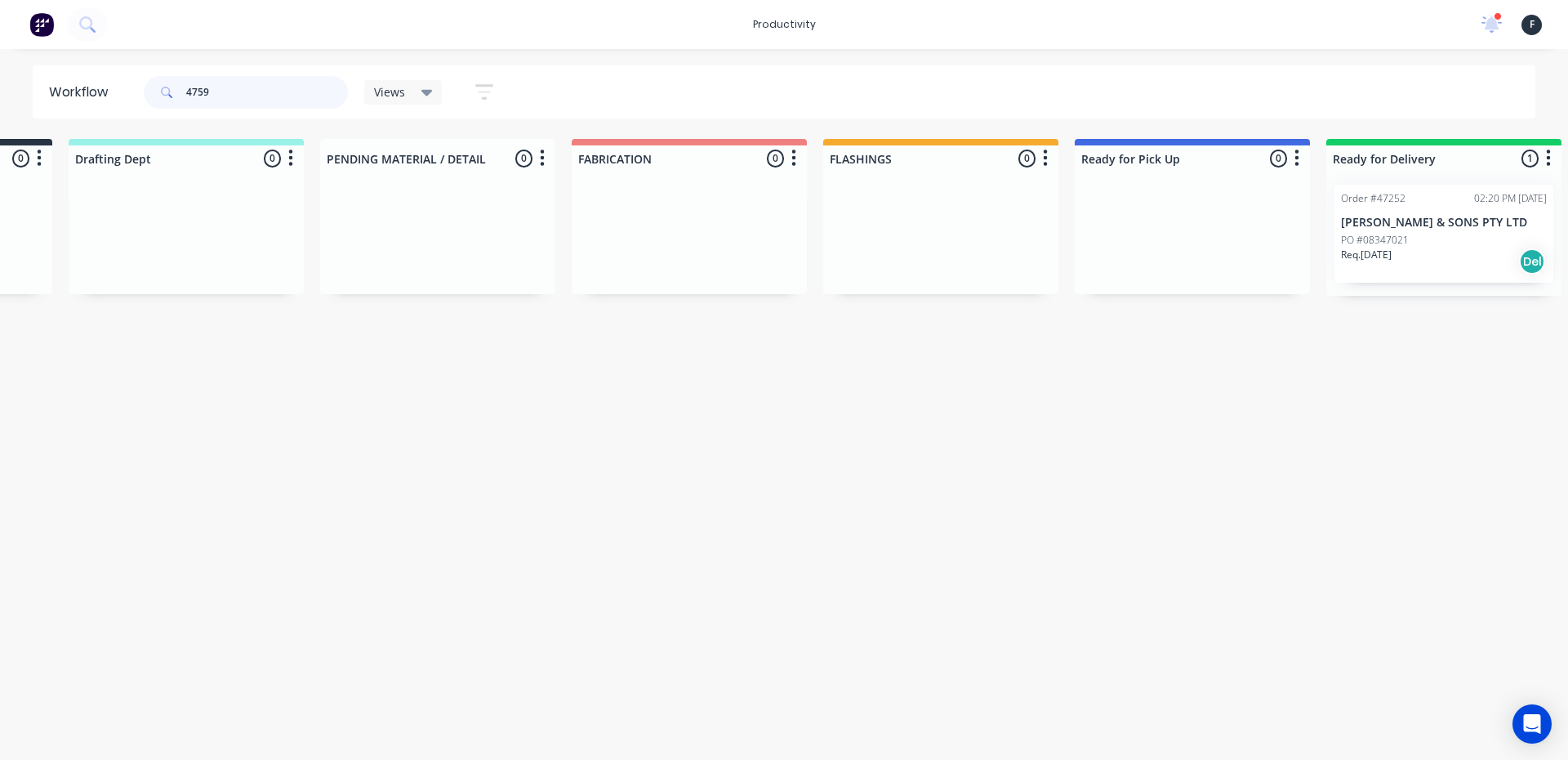
type input "47593"
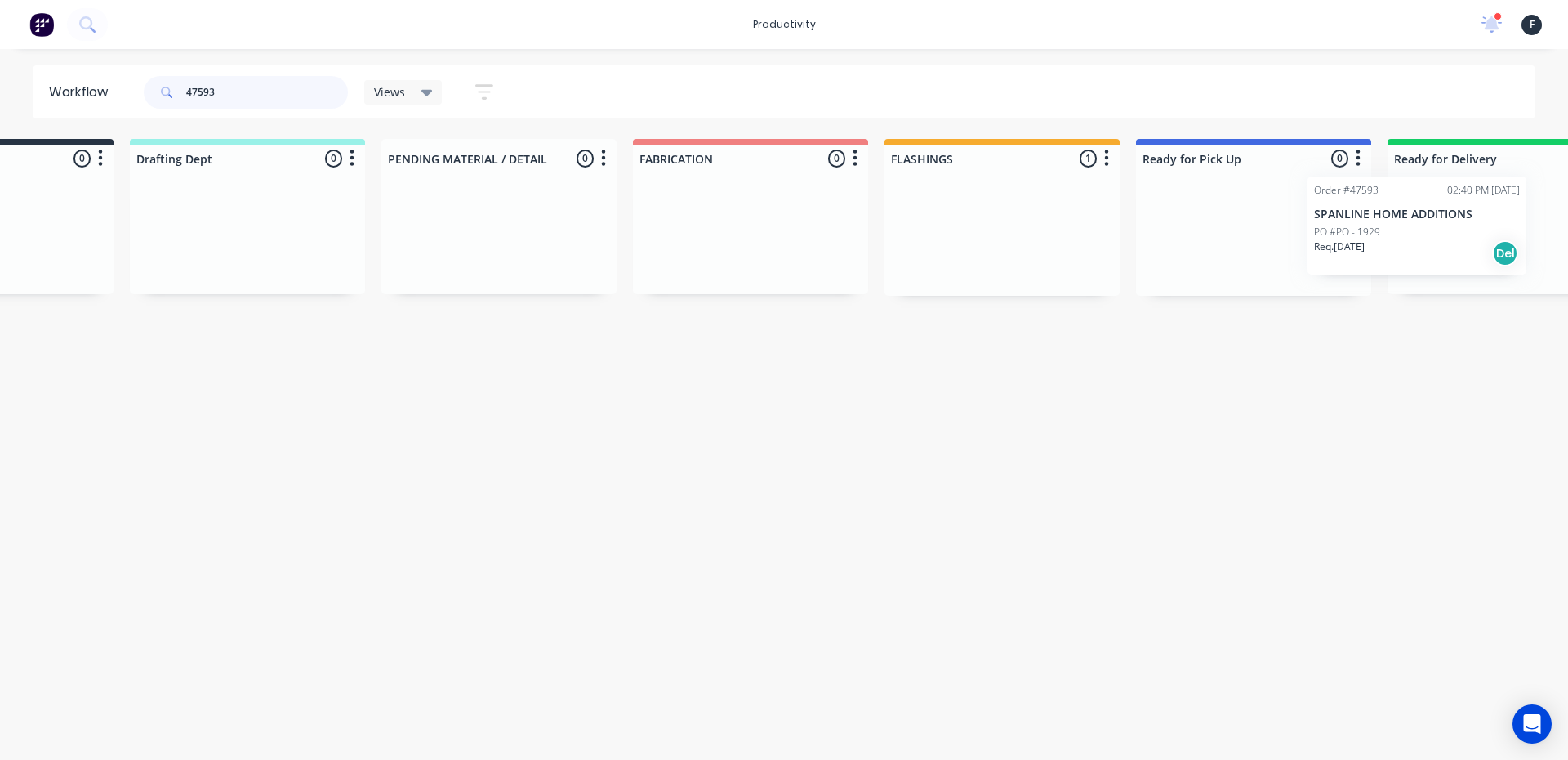
drag, startPoint x: 1188, startPoint y: 263, endPoint x: 1484, endPoint y: 256, distance: 296.1
click at [1484, 256] on div "Submitted 0 Sort By Created date Required date Order number Customer name Most …" at bounding box center [1193, 217] width 2724 height 157
